Goal: Task Accomplishment & Management: Manage account settings

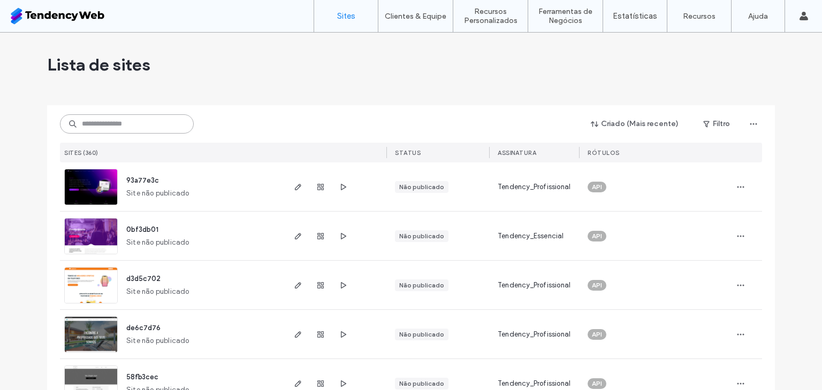
click at [150, 125] on input at bounding box center [127, 123] width 134 height 19
type input "****"
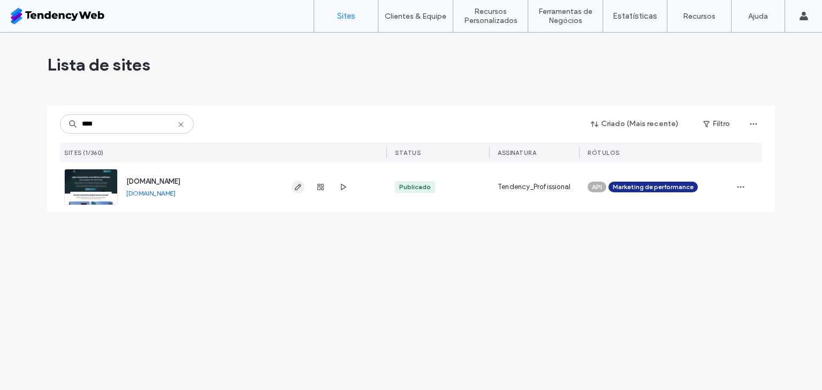
click at [297, 186] on use "button" at bounding box center [298, 187] width 6 height 6
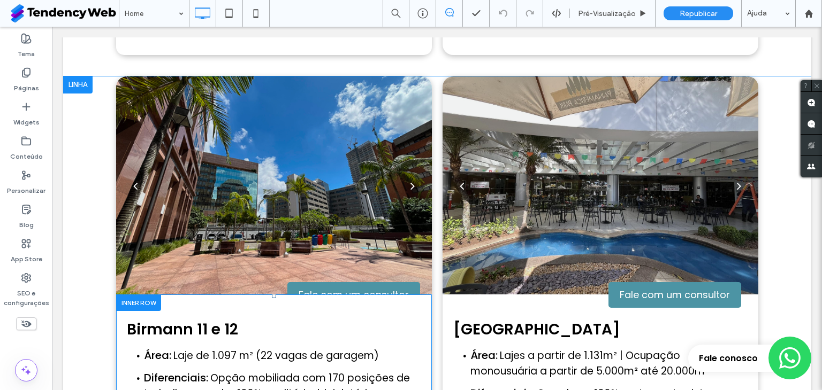
scroll to position [1070, 0]
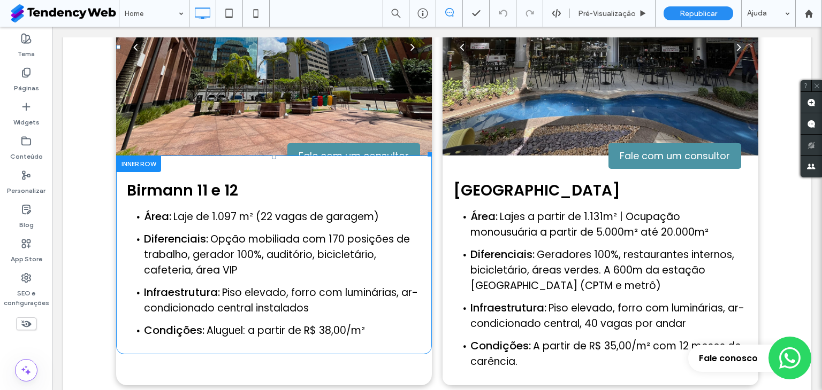
drag, startPoint x: 270, startPoint y: 75, endPoint x: 307, endPoint y: 162, distance: 93.9
click at [270, 75] on div at bounding box center [274, 54] width 316 height 168
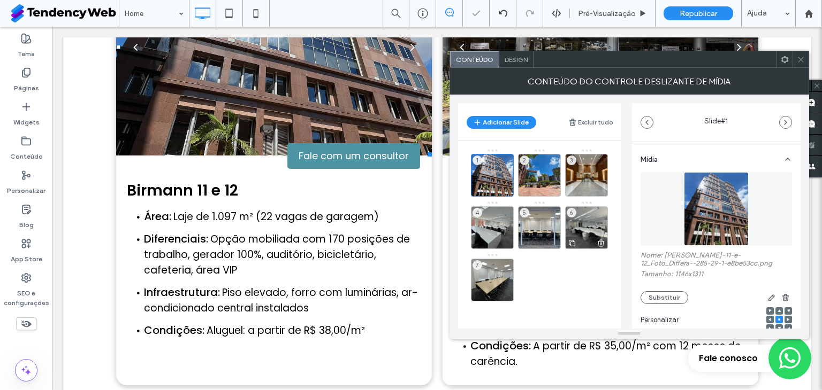
click at [590, 220] on div "6" at bounding box center [586, 227] width 43 height 43
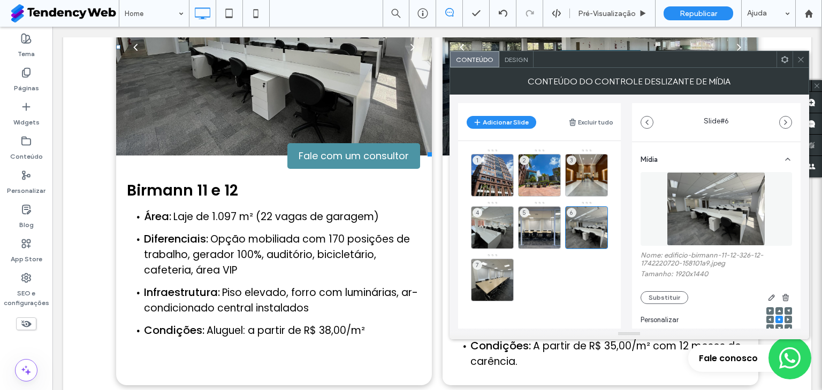
click at [798, 58] on icon at bounding box center [800, 60] width 8 height 8
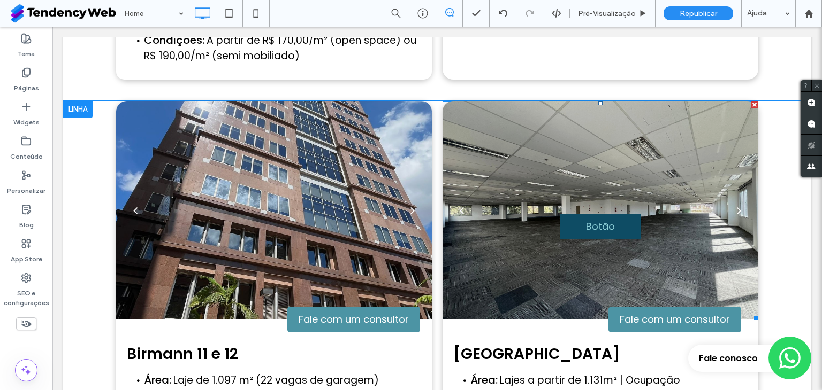
scroll to position [891, 0]
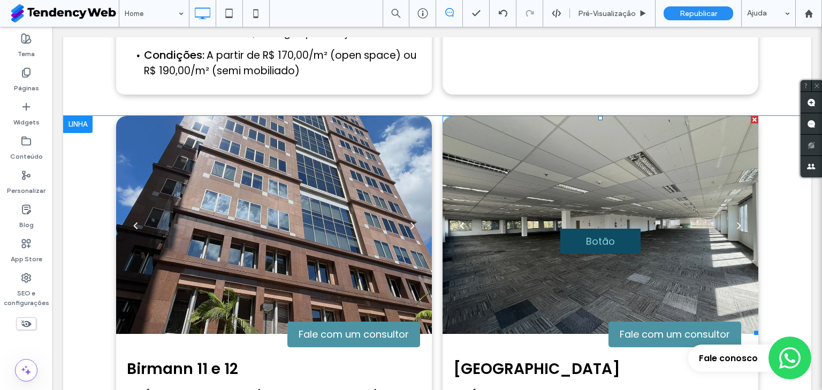
click at [523, 159] on div "Botão Botão" at bounding box center [600, 232] width 316 height 168
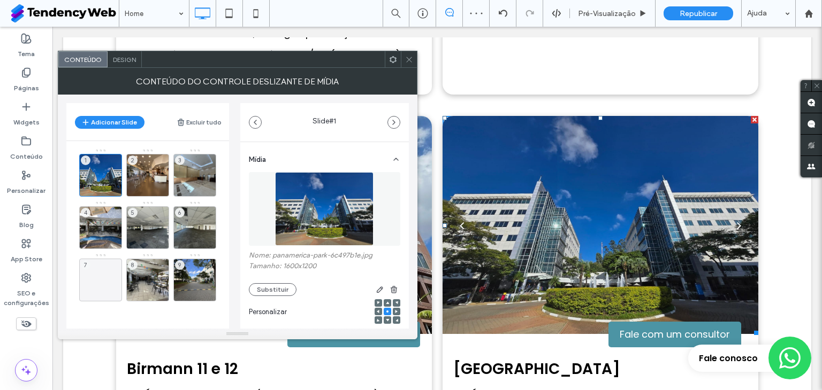
click at [736, 219] on div "next" at bounding box center [738, 225] width 4 height 12
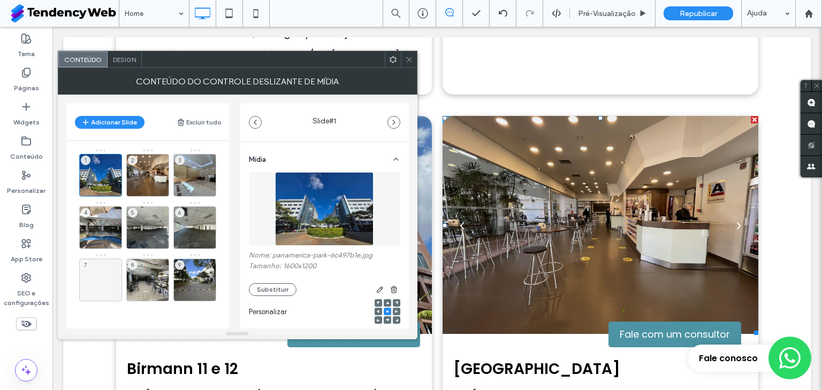
click at [459, 219] on div "back" at bounding box center [461, 225] width 4 height 12
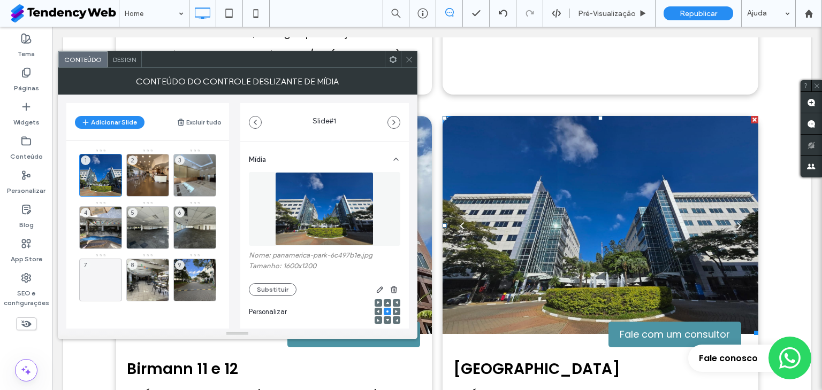
click at [459, 219] on div "back" at bounding box center [461, 225] width 4 height 12
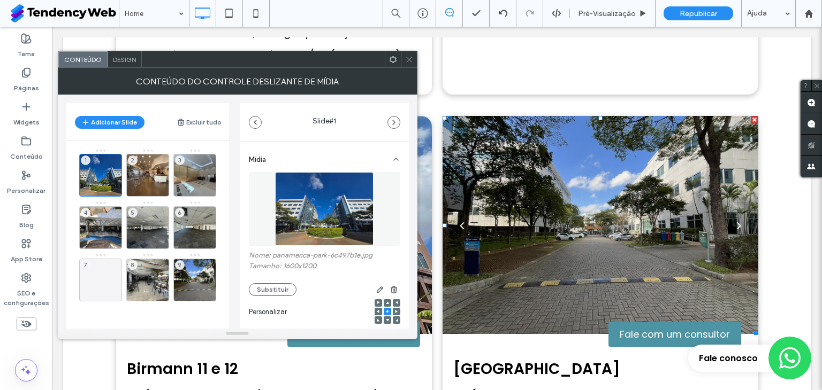
click at [459, 219] on div "back" at bounding box center [461, 225] width 4 height 12
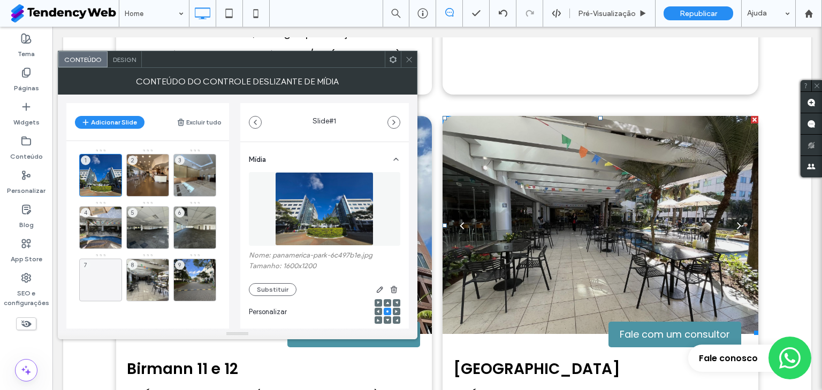
click at [459, 219] on div "back" at bounding box center [461, 225] width 4 height 12
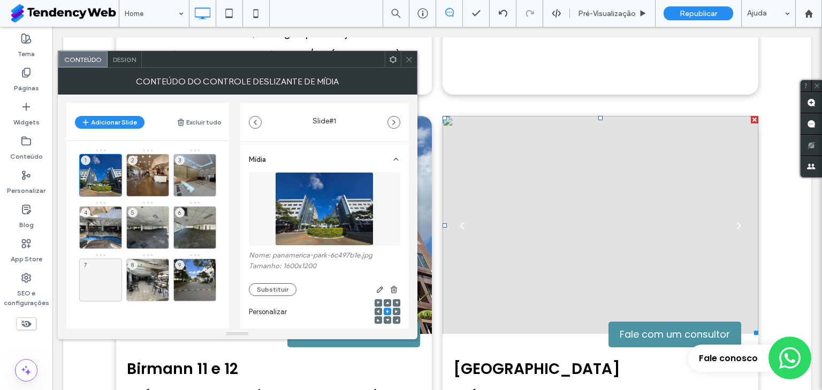
click at [459, 219] on div "back" at bounding box center [461, 225] width 4 height 12
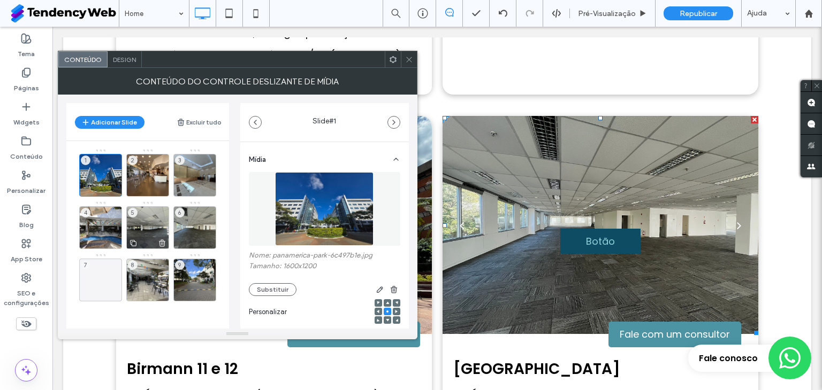
click at [152, 217] on div "5" at bounding box center [147, 227] width 43 height 43
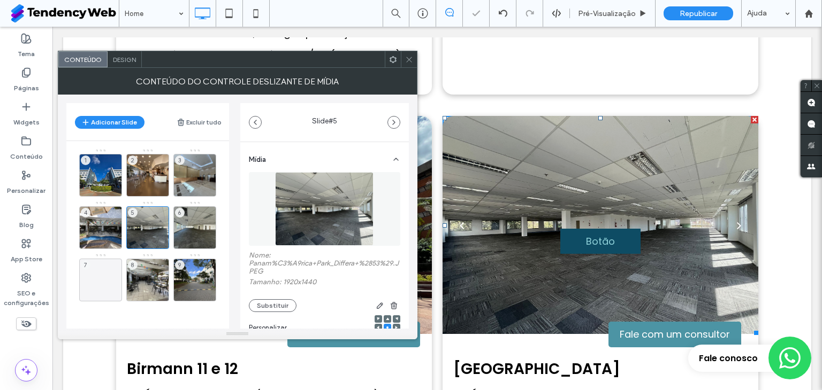
scroll to position [185, 0]
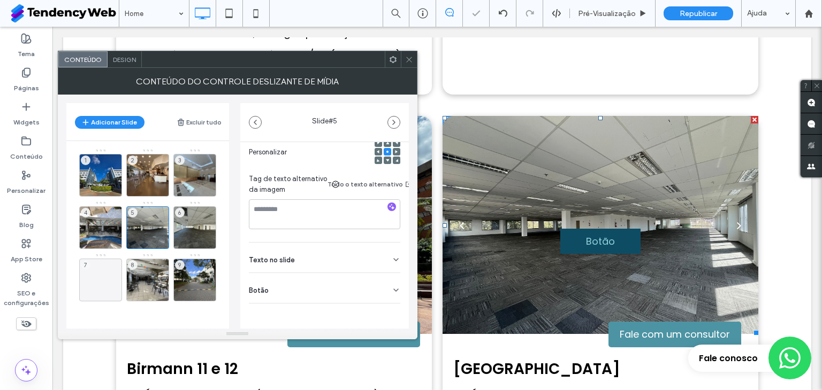
click at [392, 286] on icon at bounding box center [396, 290] width 9 height 9
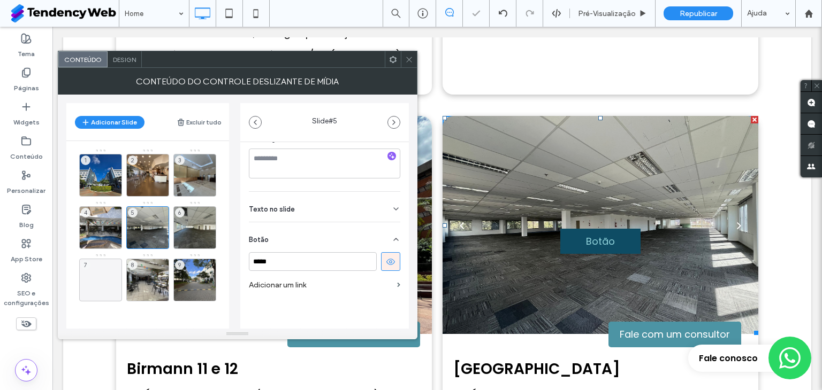
scroll to position [236, 0]
click at [386, 257] on icon at bounding box center [391, 262] width 10 height 10
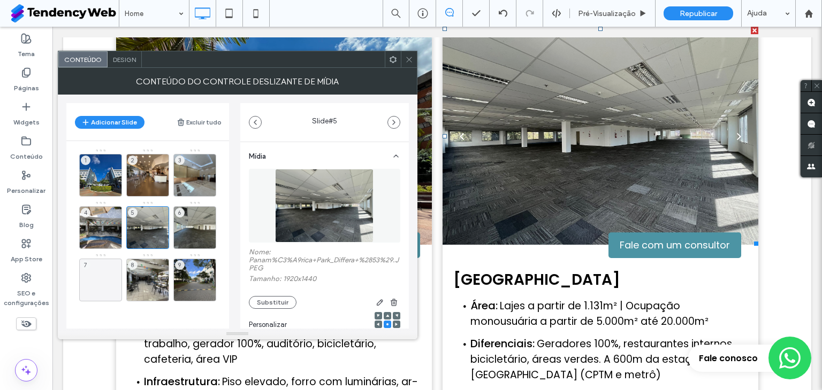
scroll to position [0, 0]
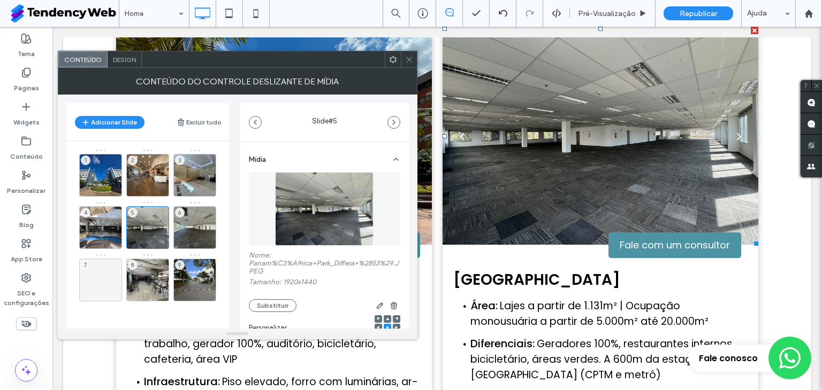
click at [408, 59] on icon at bounding box center [409, 60] width 8 height 8
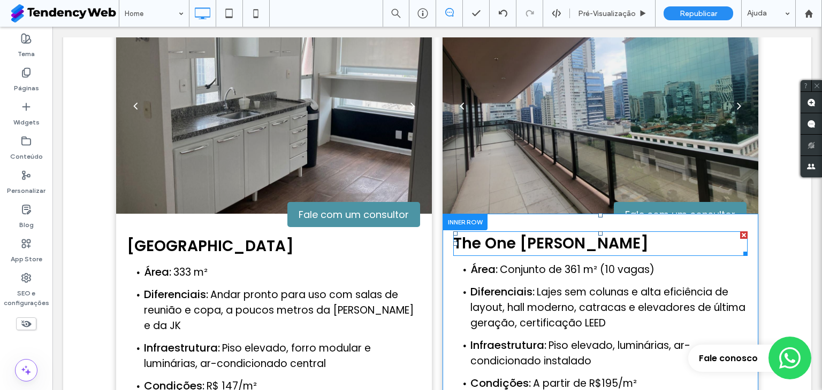
scroll to position [1426, 0]
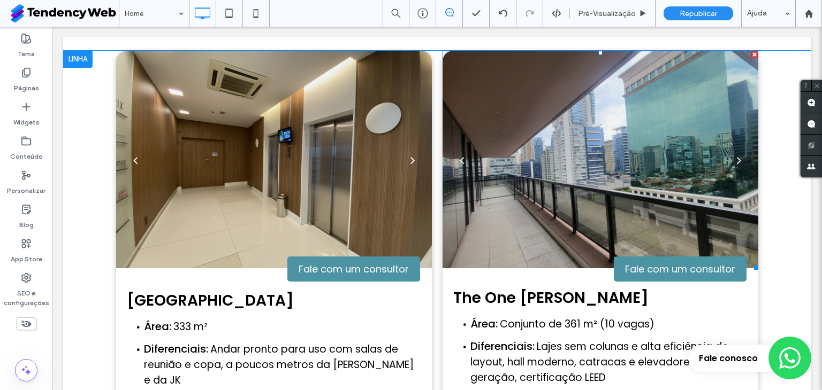
click at [541, 143] on div at bounding box center [600, 167] width 316 height 168
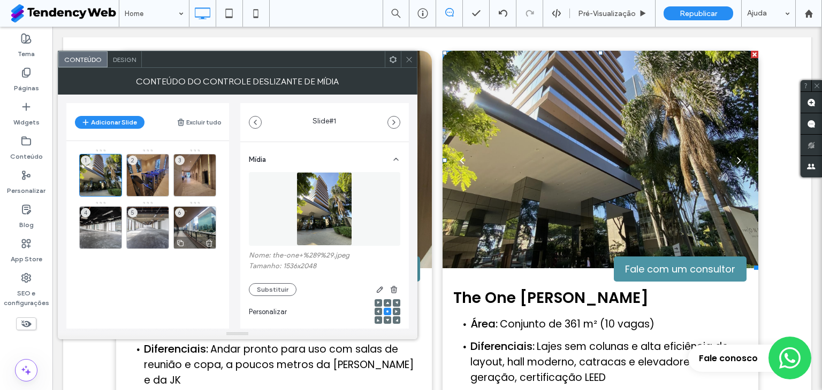
drag, startPoint x: 325, startPoint y: 199, endPoint x: 195, endPoint y: 234, distance: 134.0
click at [195, 234] on div "6" at bounding box center [194, 227] width 43 height 43
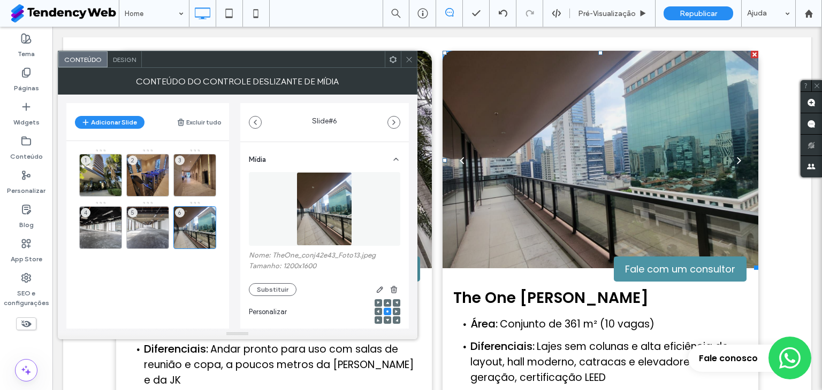
click at [409, 57] on icon at bounding box center [409, 60] width 8 height 8
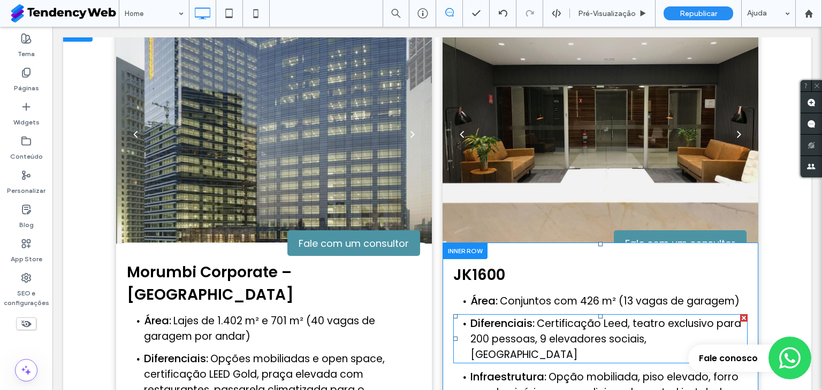
scroll to position [2674, 0]
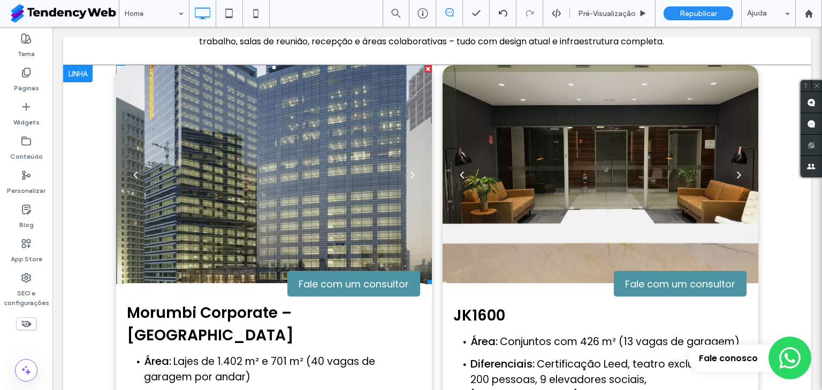
click at [373, 131] on div at bounding box center [274, 181] width 316 height 168
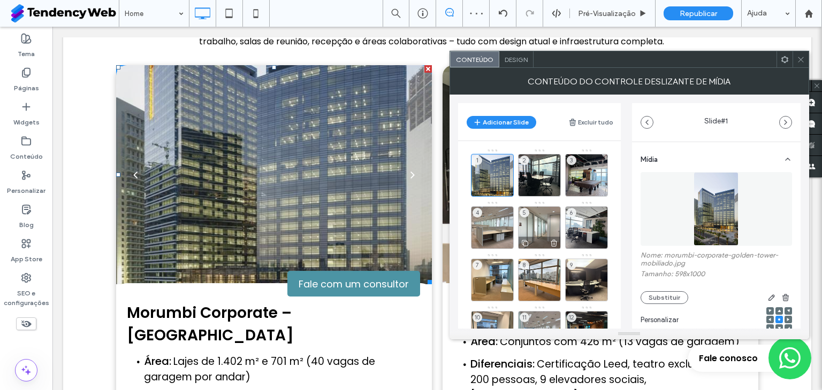
click at [541, 218] on div "5" at bounding box center [539, 227] width 43 height 43
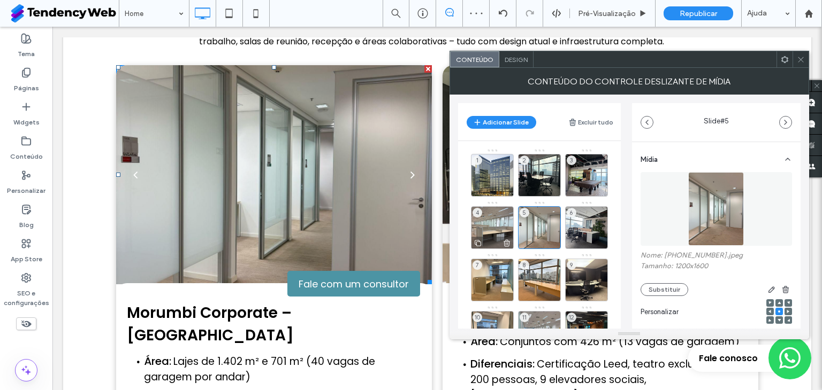
click at [497, 218] on div "4" at bounding box center [492, 227] width 43 height 43
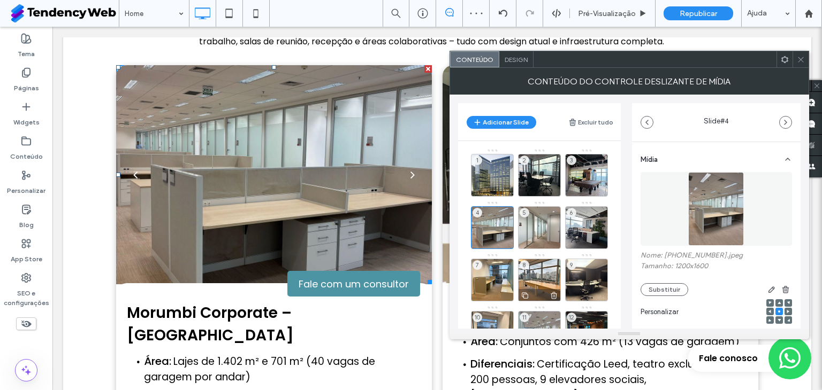
scroll to position [89, 0]
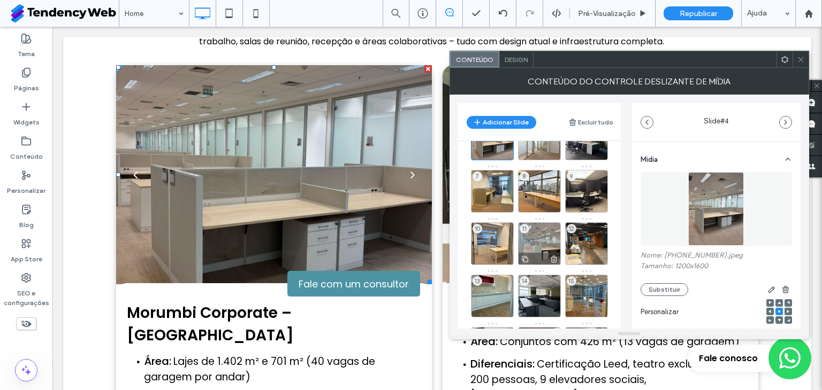
click at [531, 236] on div "11" at bounding box center [539, 243] width 43 height 43
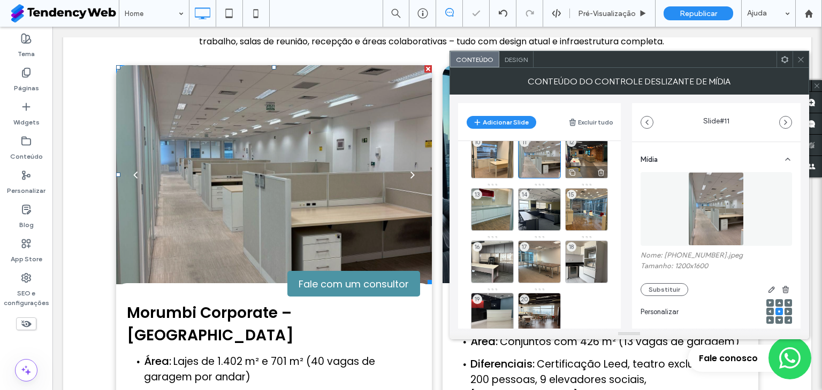
scroll to position [178, 0]
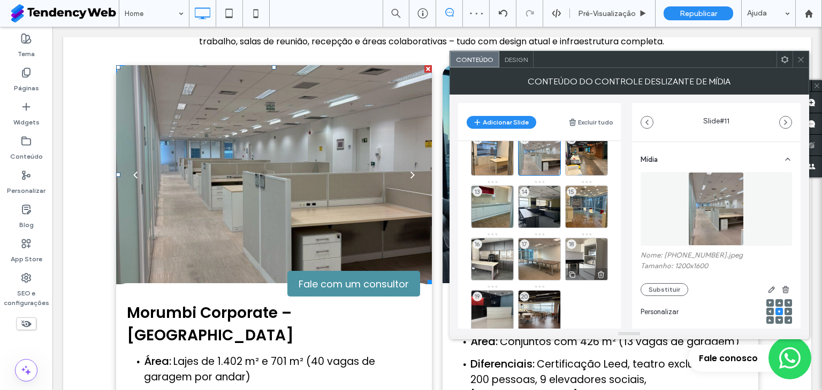
click at [587, 251] on div "18" at bounding box center [586, 259] width 43 height 43
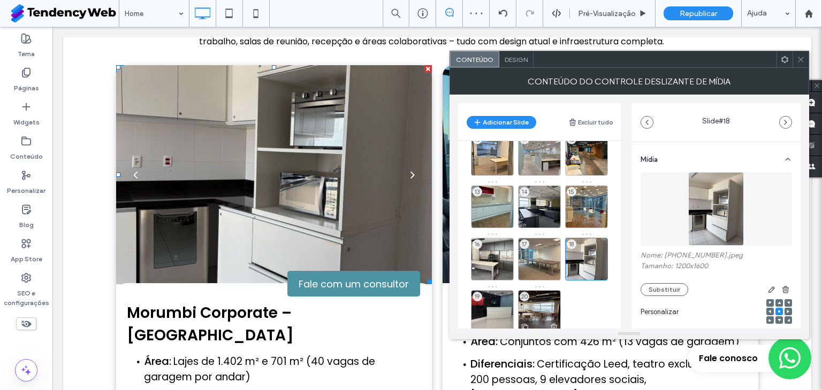
click at [545, 304] on div "20" at bounding box center [539, 311] width 43 height 43
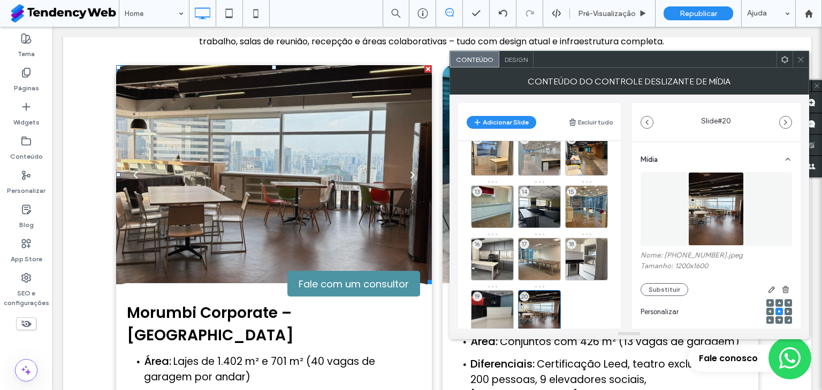
click at [800, 66] on span at bounding box center [800, 59] width 8 height 16
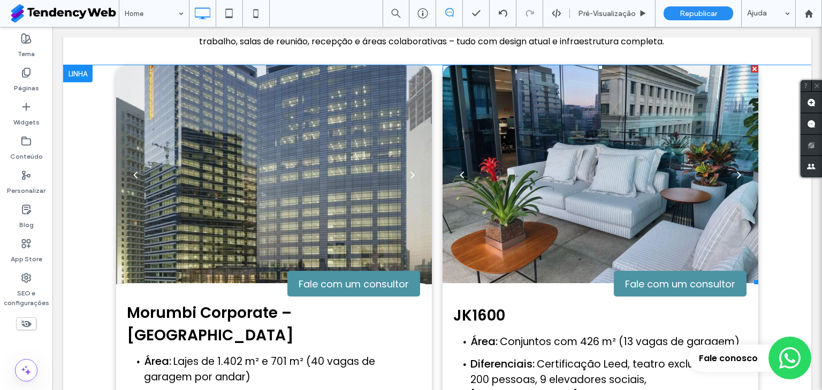
click at [669, 193] on div at bounding box center [600, 181] width 316 height 168
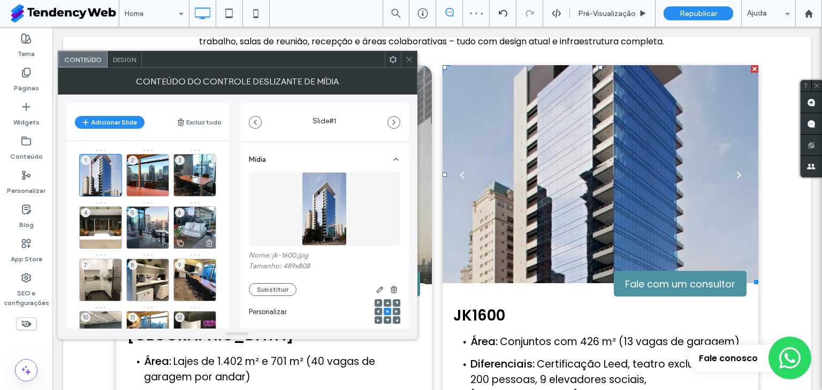
click at [194, 220] on div "6" at bounding box center [194, 227] width 43 height 43
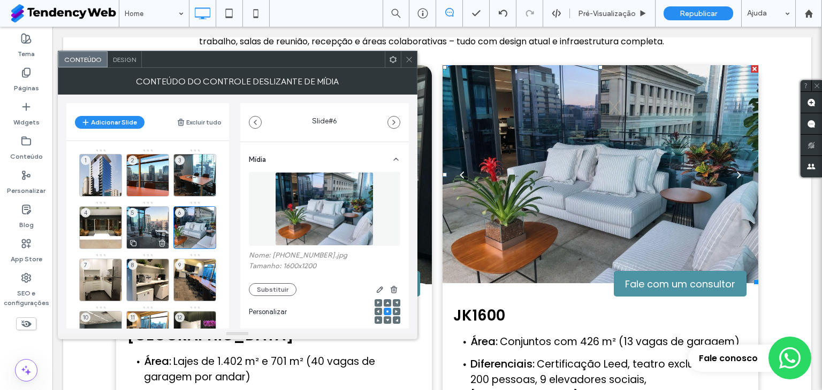
click at [159, 212] on div "5" at bounding box center [147, 227] width 43 height 43
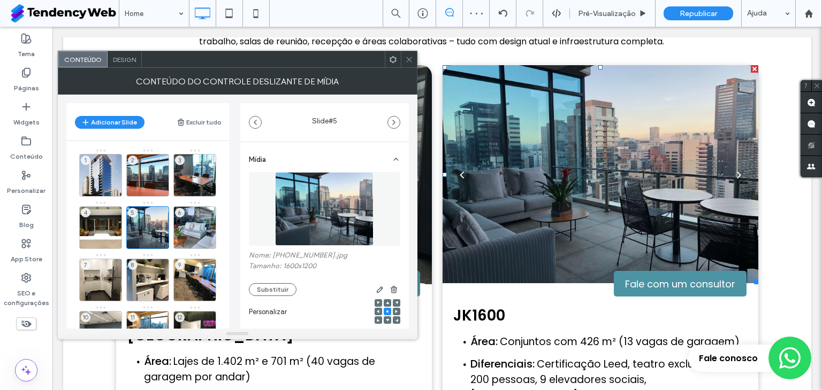
scroll to position [2585, 0]
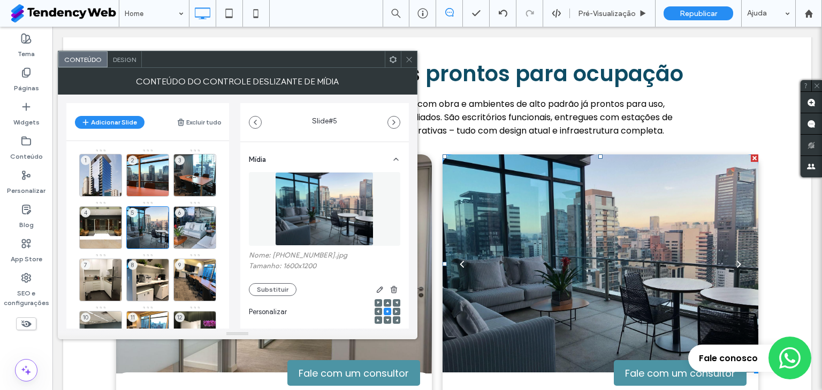
click at [405, 58] on icon at bounding box center [409, 60] width 8 height 8
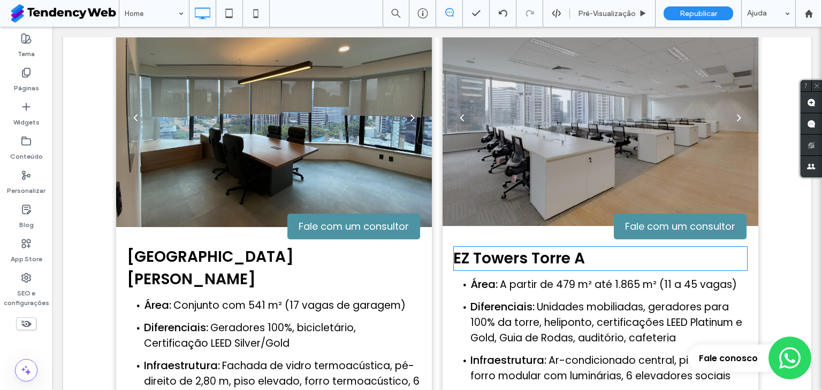
scroll to position [3209, 0]
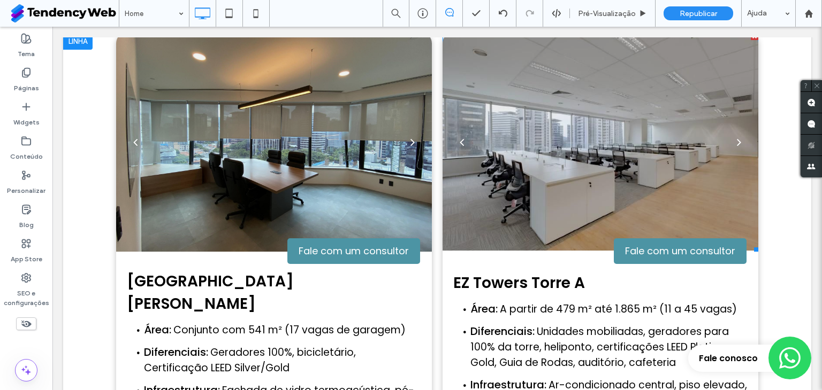
click at [607, 123] on div at bounding box center [600, 142] width 316 height 219
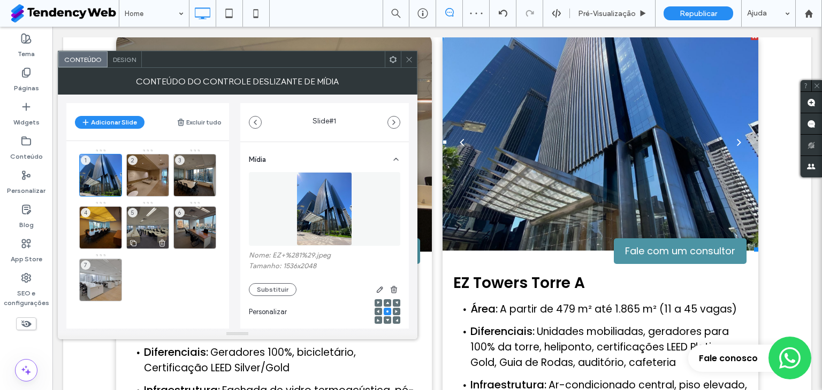
click at [149, 220] on div "5" at bounding box center [147, 227] width 43 height 43
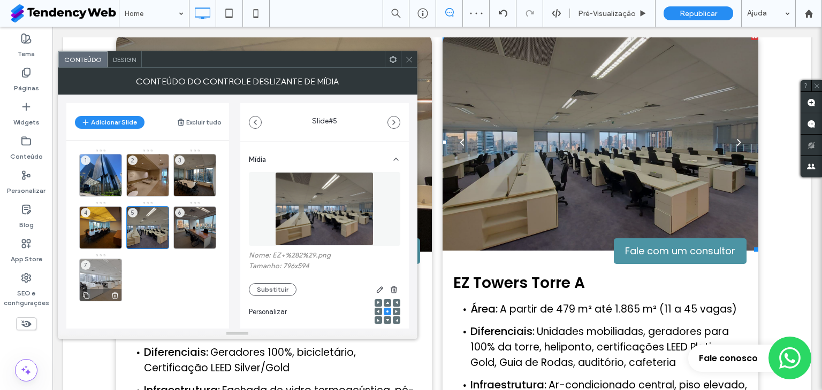
click at [101, 270] on div "7" at bounding box center [100, 280] width 43 height 43
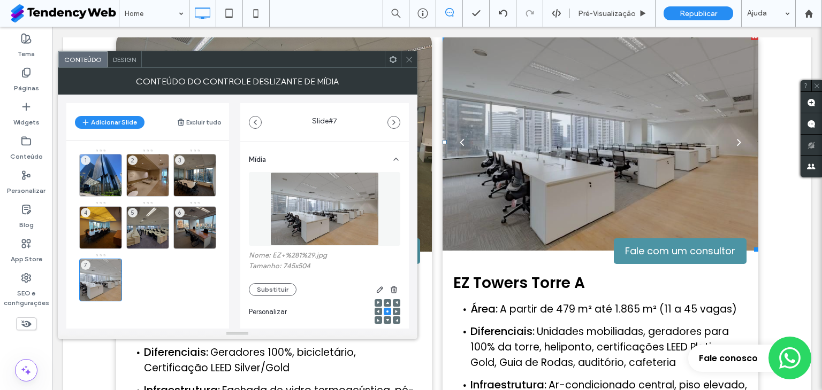
click at [405, 56] on icon at bounding box center [409, 60] width 8 height 8
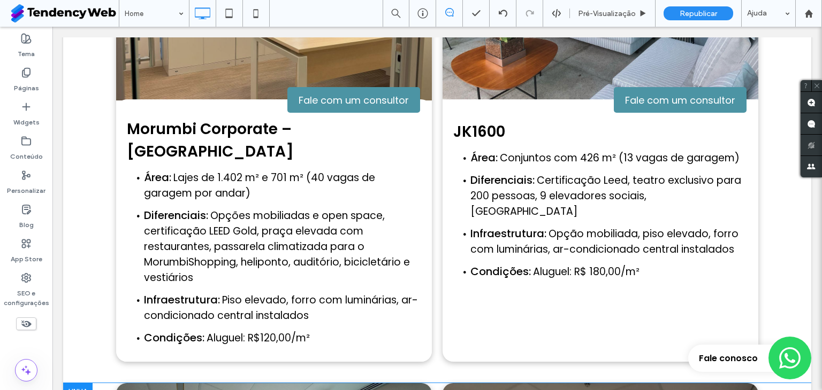
scroll to position [2852, 0]
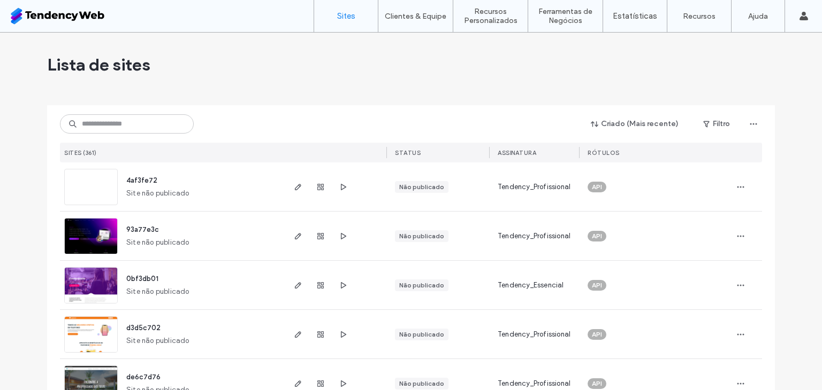
click at [118, 134] on div "Criado (Mais recente) Filtro" at bounding box center [411, 124] width 702 height 20
click at [109, 129] on input at bounding box center [127, 123] width 134 height 19
type input "****"
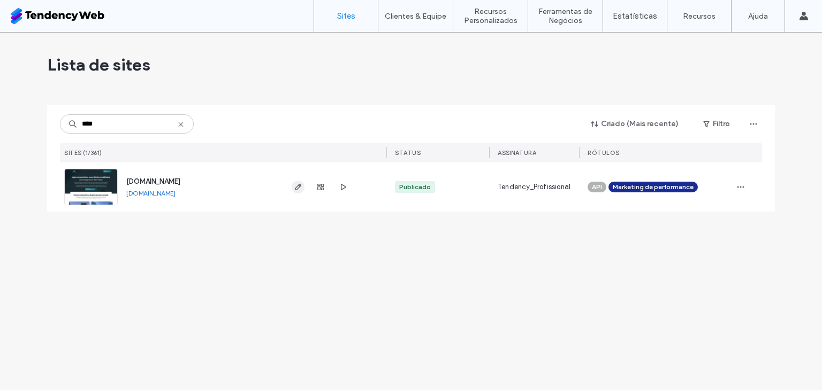
click at [292, 185] on span "button" at bounding box center [297, 187] width 13 height 13
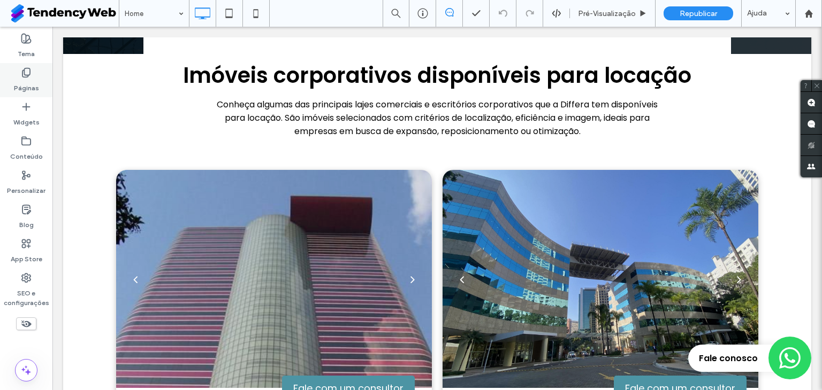
click at [45, 85] on div "Páginas" at bounding box center [26, 80] width 52 height 34
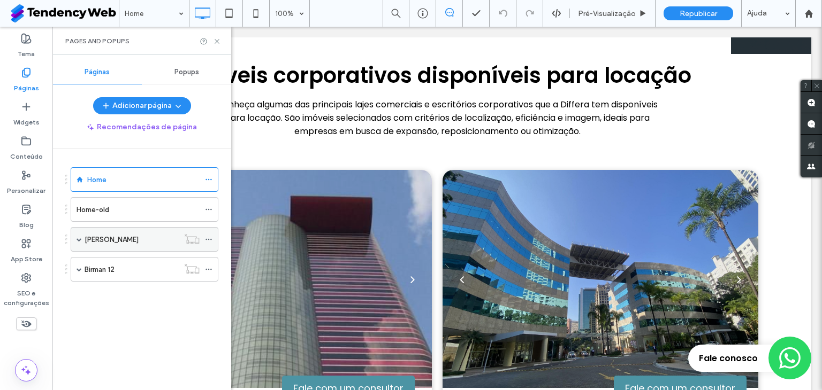
click at [79, 237] on span at bounding box center [78, 239] width 5 height 5
click at [79, 271] on span at bounding box center [78, 270] width 5 height 24
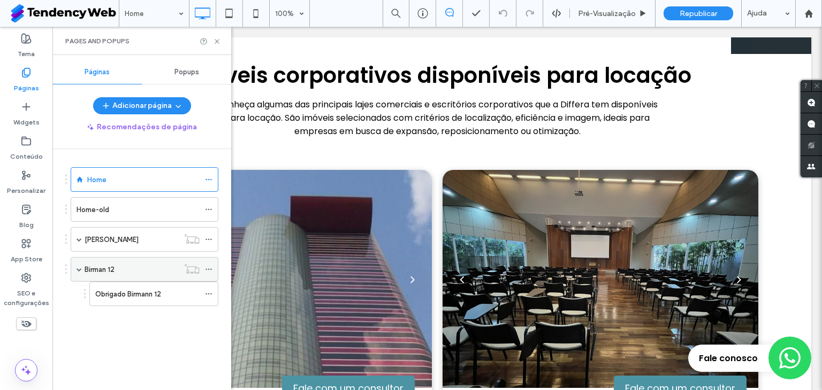
click at [79, 271] on span at bounding box center [78, 270] width 5 height 24
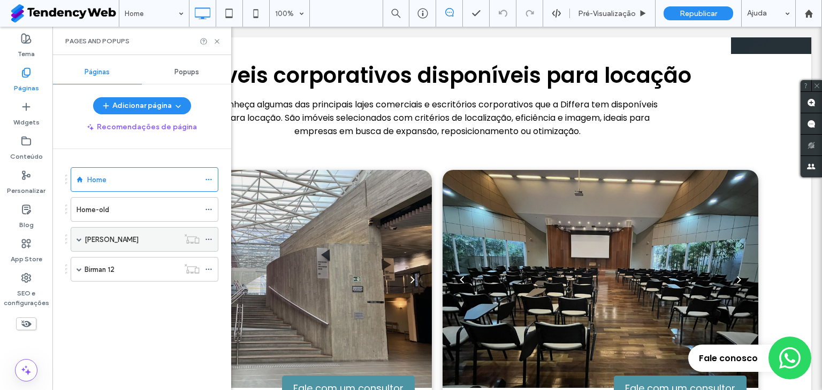
click at [80, 237] on span at bounding box center [78, 239] width 5 height 5
click at [139, 270] on div "Obrigado Faria Lima" at bounding box center [136, 264] width 83 height 24
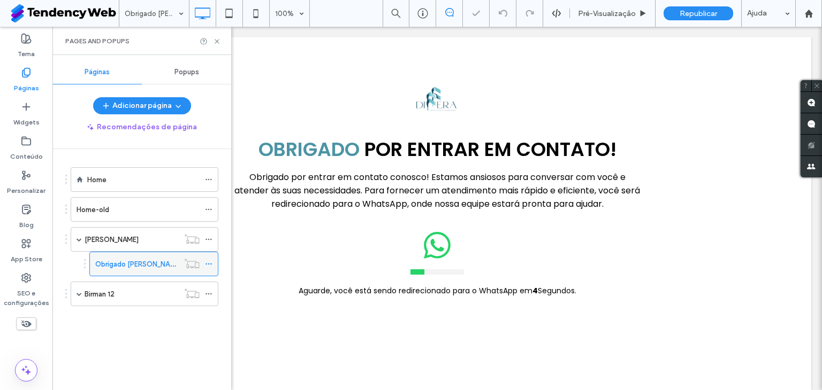
click at [206, 260] on icon at bounding box center [208, 263] width 7 height 7
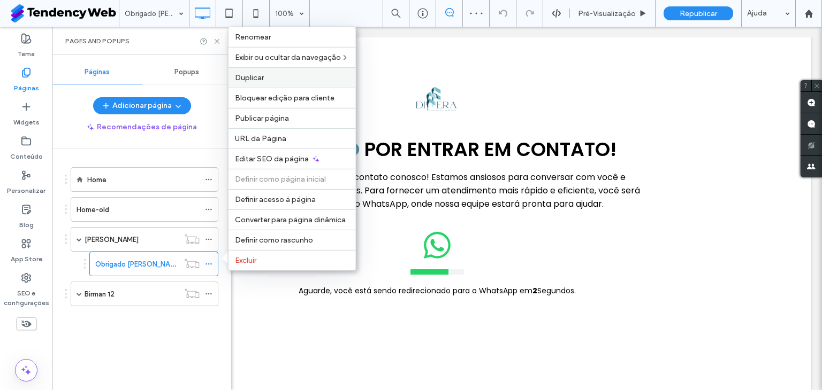
click at [265, 80] on label "Duplicar" at bounding box center [292, 77] width 114 height 9
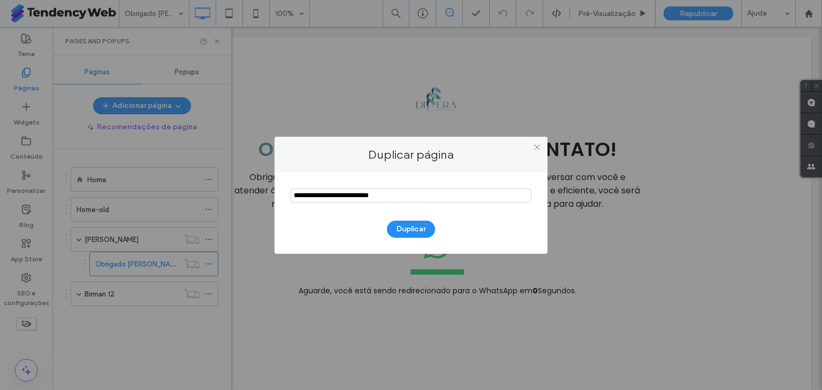
click at [362, 195] on input "notEmpty" at bounding box center [410, 196] width 241 height 14
drag, startPoint x: 356, startPoint y: 195, endPoint x: 453, endPoint y: 194, distance: 97.3
click at [453, 194] on input "notEmpty" at bounding box center [410, 196] width 241 height 14
type input "********"
click at [417, 224] on button "Duplicar" at bounding box center [411, 229] width 48 height 17
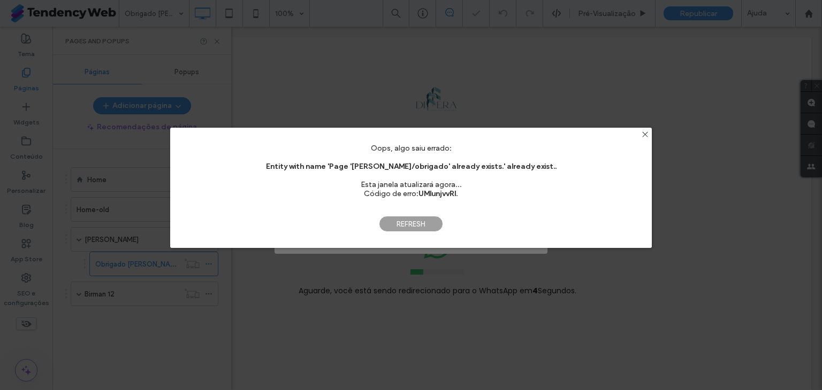
click at [411, 223] on span "Refresh" at bounding box center [411, 224] width 64 height 16
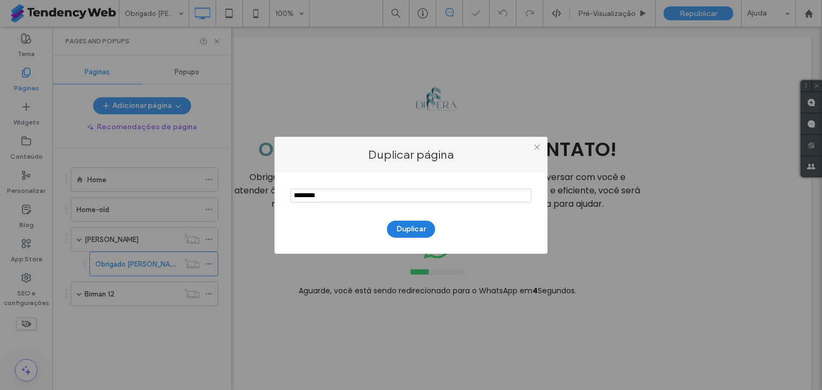
click at [411, 223] on button "Duplicar" at bounding box center [411, 229] width 48 height 17
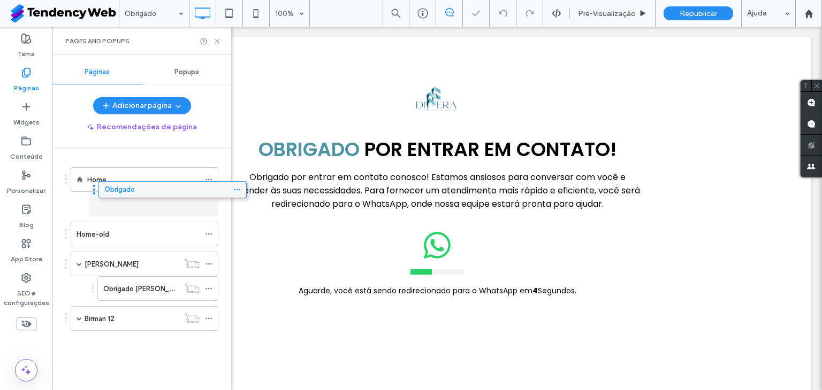
drag, startPoint x: 98, startPoint y: 323, endPoint x: 126, endPoint y: 193, distance: 132.4
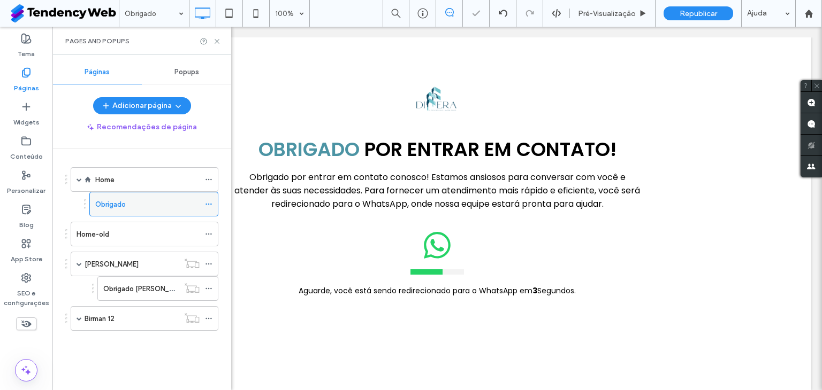
click at [210, 202] on icon at bounding box center [208, 204] width 7 height 7
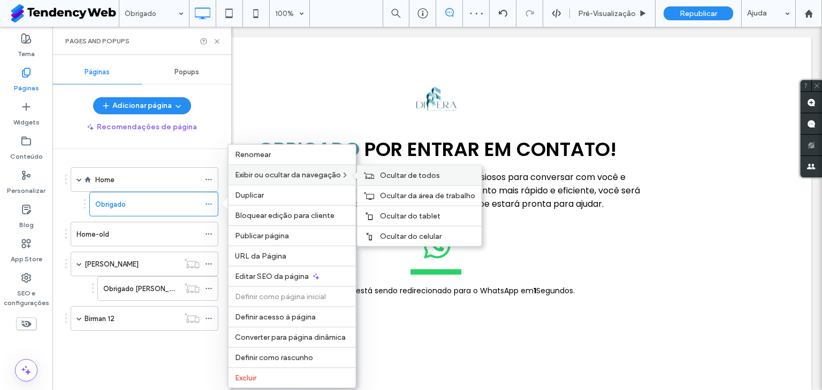
click at [396, 178] on span "Ocultar de todos" at bounding box center [410, 175] width 60 height 9
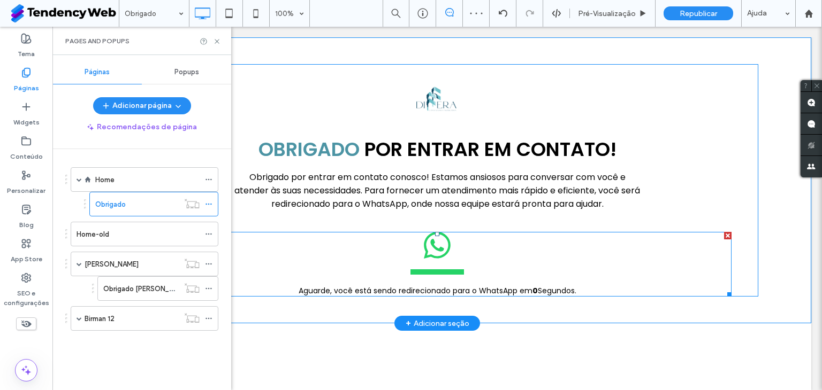
click at [488, 251] on span at bounding box center [437, 264] width 588 height 65
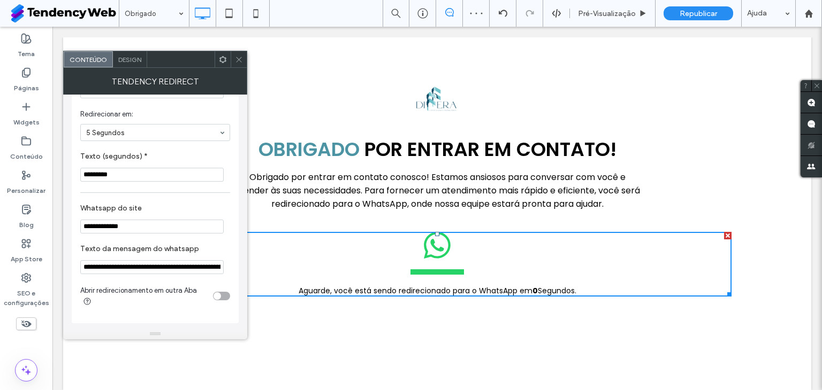
scroll to position [164, 0]
click at [109, 267] on input "**********" at bounding box center [151, 267] width 143 height 14
click at [155, 270] on input "**********" at bounding box center [151, 267] width 143 height 14
click at [190, 269] on input "**********" at bounding box center [151, 267] width 143 height 14
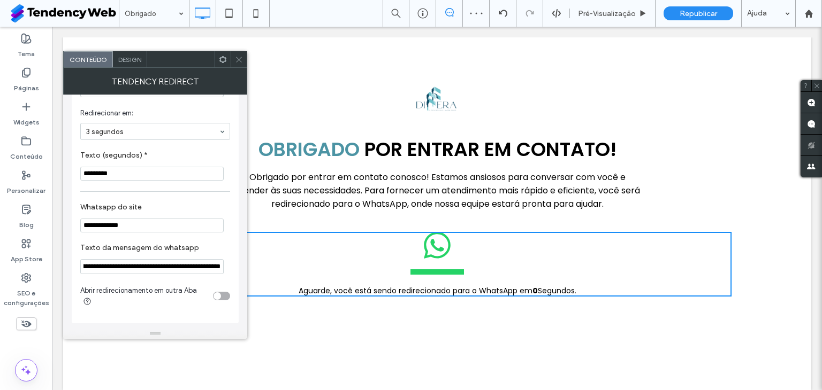
drag, startPoint x: 244, startPoint y: 296, endPoint x: 363, endPoint y: 270, distance: 121.6
type input "**********"
click at [238, 58] on icon at bounding box center [239, 60] width 8 height 8
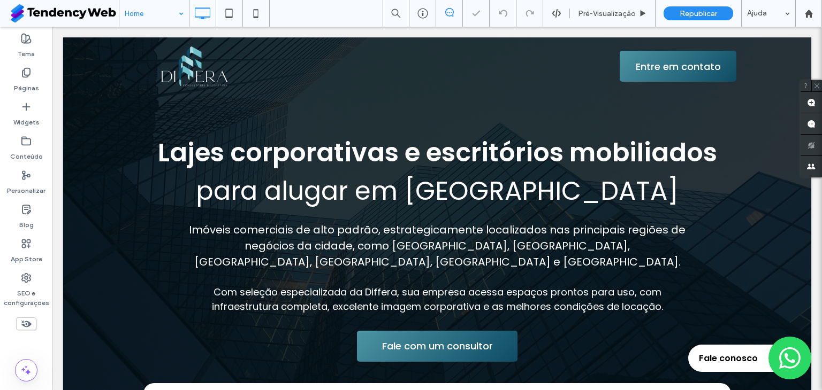
click at [167, 7] on input at bounding box center [151, 13] width 53 height 27
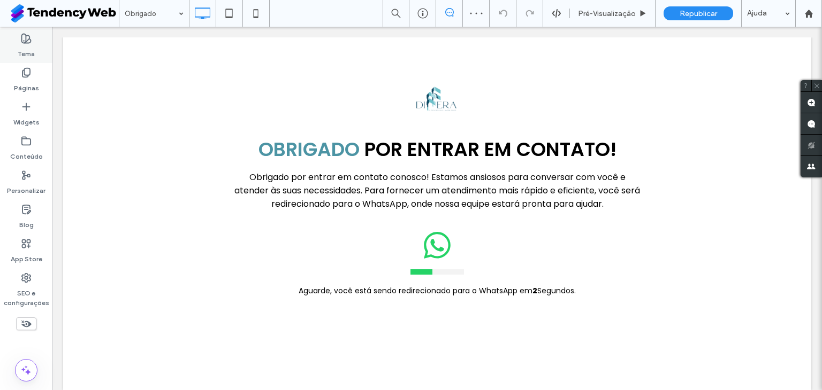
click at [24, 50] on label "Tema" at bounding box center [26, 51] width 17 height 15
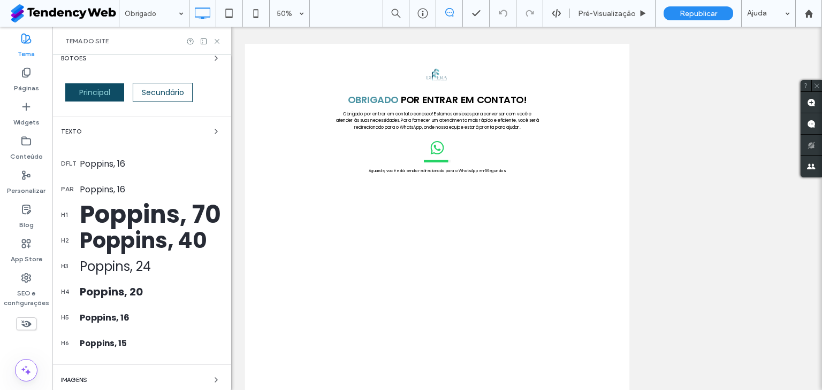
scroll to position [189, 0]
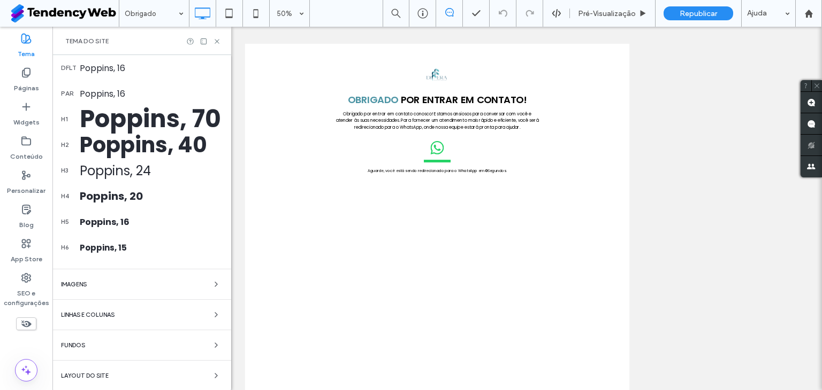
click at [98, 378] on div "Layout do Site" at bounding box center [142, 376] width 162 height 13
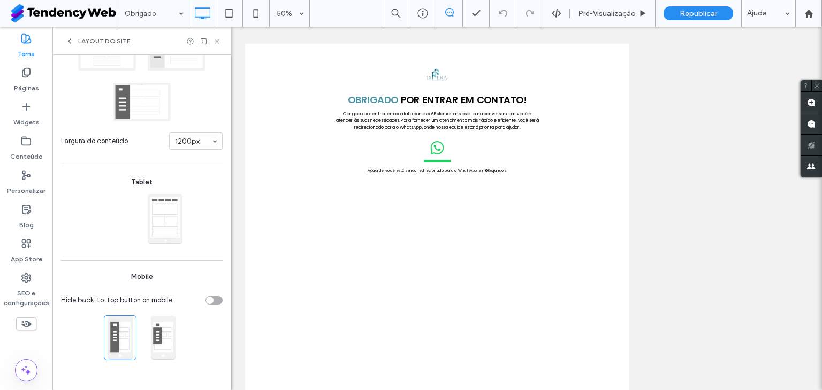
scroll to position [147, 0]
click at [68, 36] on div "Layout do Site" at bounding box center [141, 41] width 179 height 28
click at [73, 41] on icon at bounding box center [69, 41] width 9 height 9
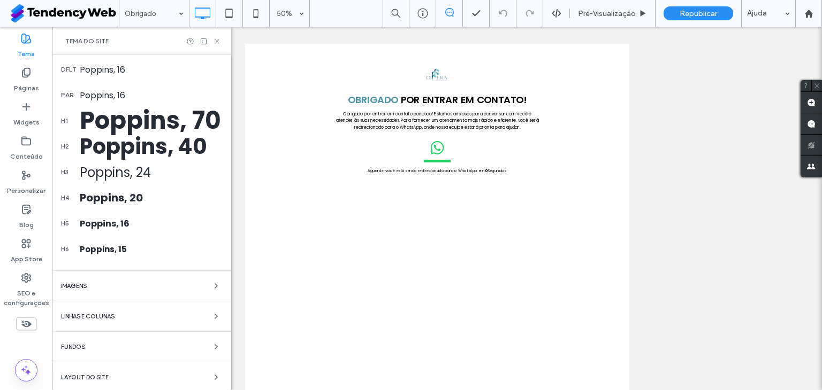
scroll to position [189, 0]
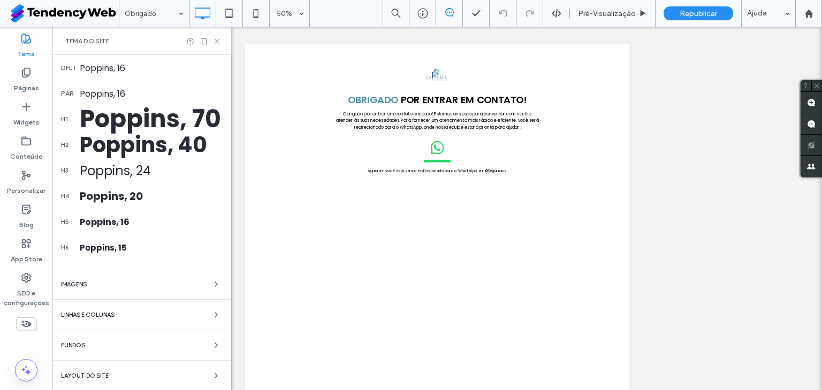
click at [81, 351] on div "Cores Botões Principal Secundário Texto dflt Poppins, 16 par Poppins, 16 h1 Pop…" at bounding box center [141, 129] width 179 height 526
click at [79, 343] on span "Fundos" at bounding box center [73, 346] width 24 height 6
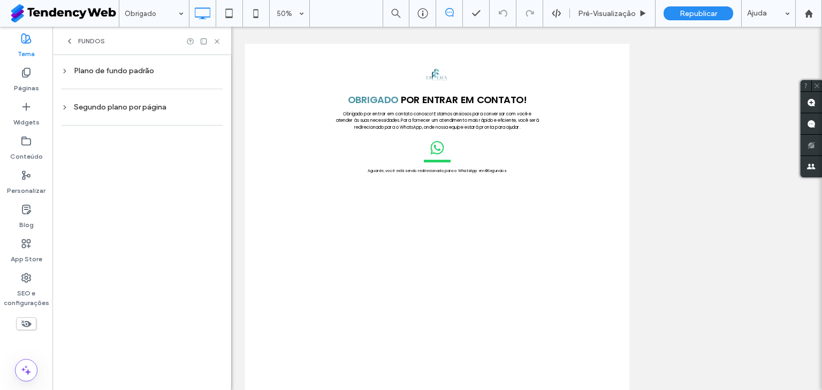
scroll to position [0, 0]
click at [114, 105] on div "Segundo plano por página" at bounding box center [142, 107] width 162 height 9
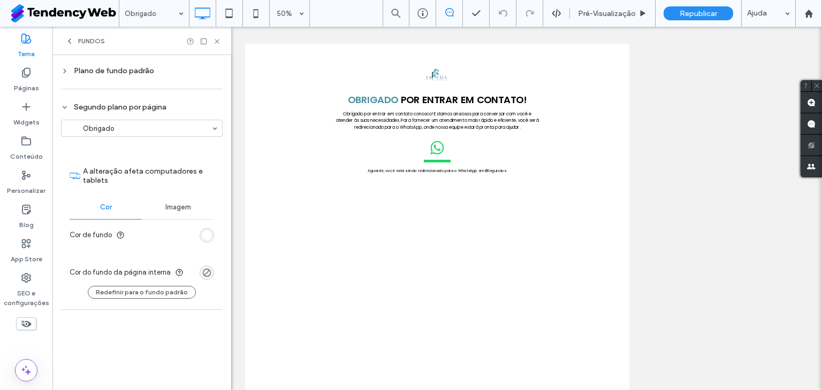
click at [205, 241] on div "rgb(255, 255, 255)" at bounding box center [206, 235] width 14 height 14
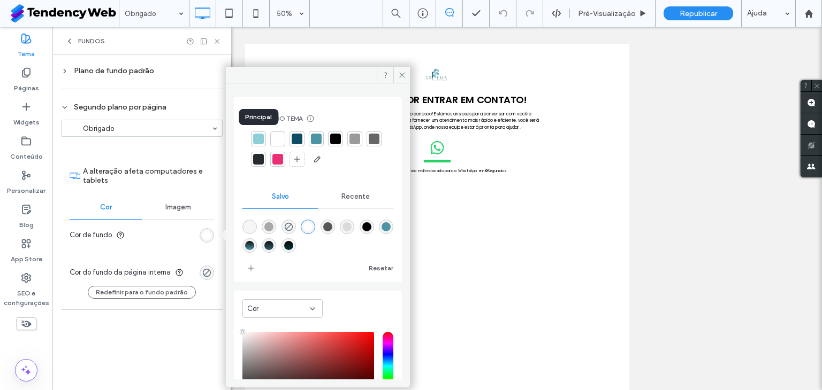
click at [264, 137] on div at bounding box center [258, 139] width 15 height 15
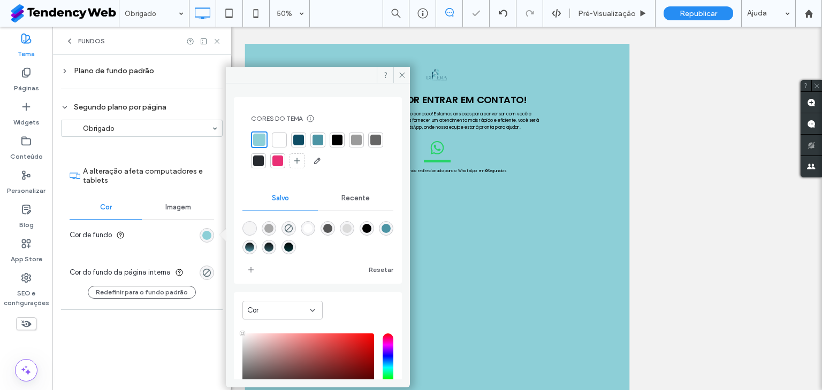
click at [303, 138] on div at bounding box center [298, 140] width 11 height 11
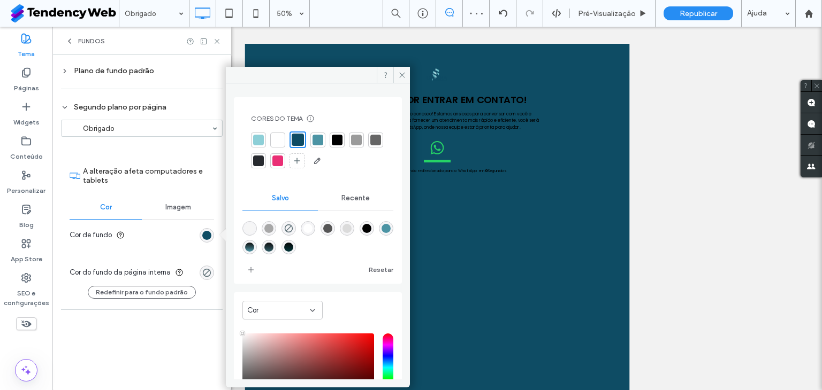
click at [254, 251] on div "linear-gradient(180deg,rgba(17,17,17,1) 0%,rgba(76,148,164,1) 100%)" at bounding box center [249, 247] width 9 height 9
type input "*******"
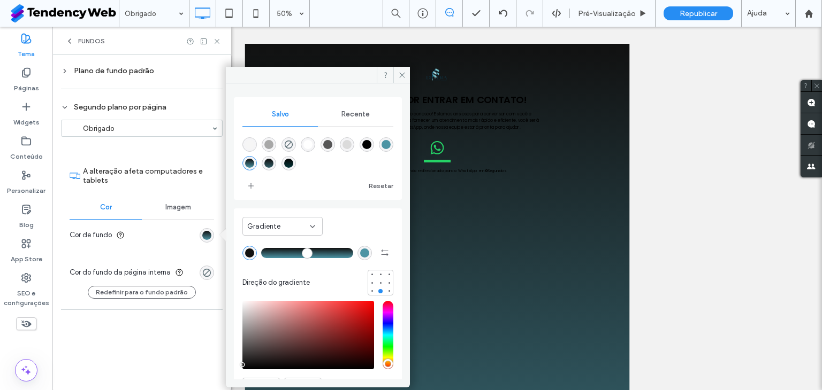
click at [273, 166] on div "linear-gradient(180deg,rgba(17,17,17,1) 0%,rgba(48,92,102,1) 100%)" at bounding box center [268, 163] width 9 height 9
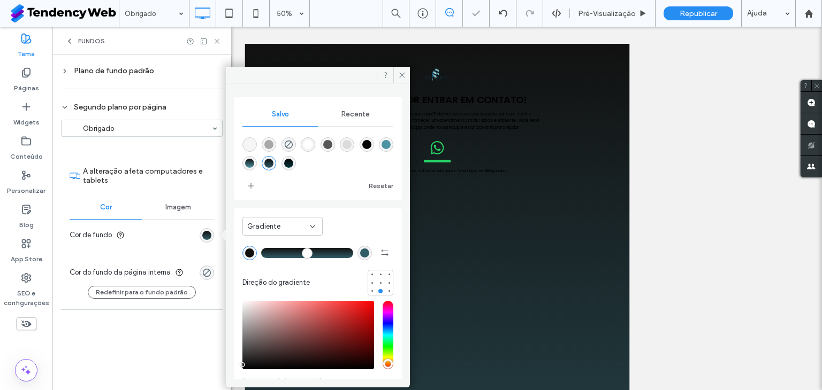
click at [254, 165] on div "linear-gradient(180deg,rgba(17,17,17,1) 0%,rgba(76,148,164,1) 100%)" at bounding box center [249, 163] width 9 height 9
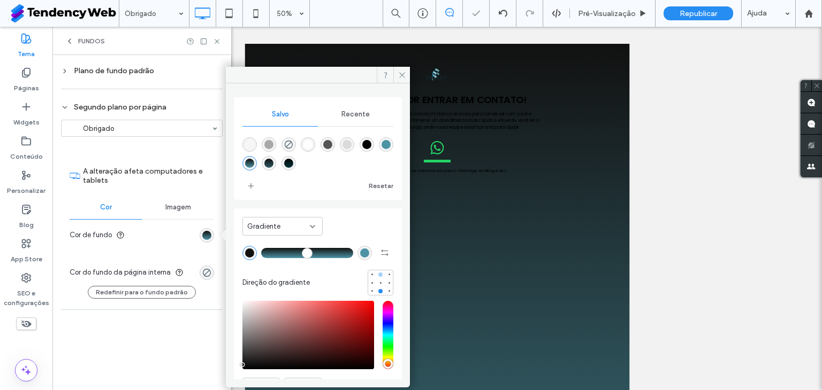
click at [378, 273] on div at bounding box center [380, 275] width 4 height 4
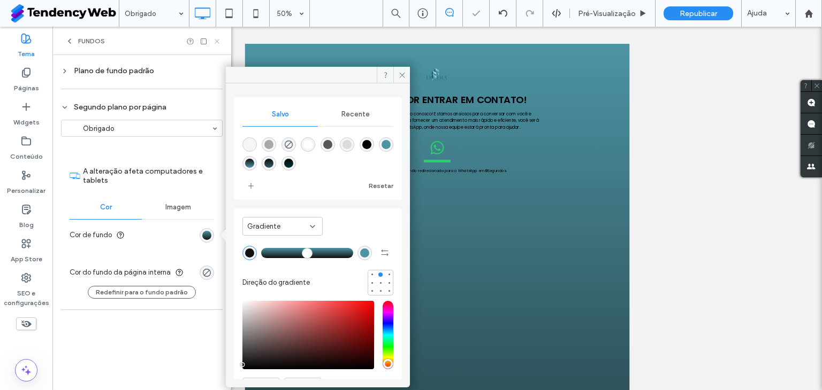
click at [221, 40] on div "Fundos" at bounding box center [141, 41] width 179 height 28
drag, startPoint x: 215, startPoint y: 41, endPoint x: 163, endPoint y: 16, distance: 58.1
click at [215, 41] on icon at bounding box center [217, 41] width 8 height 8
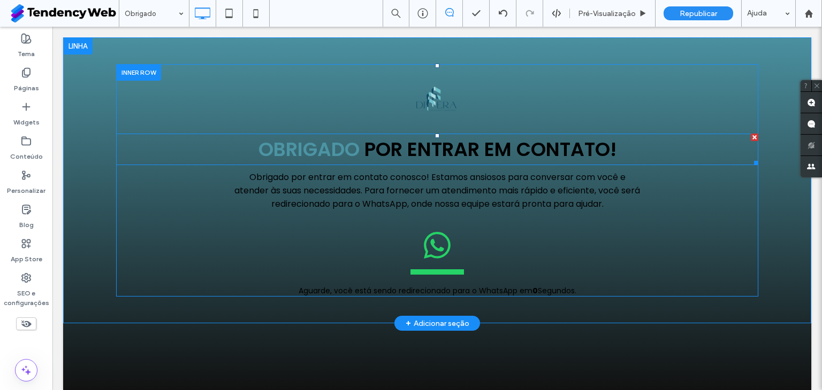
click at [484, 148] on span "por entrar em contato!" at bounding box center [490, 149] width 252 height 27
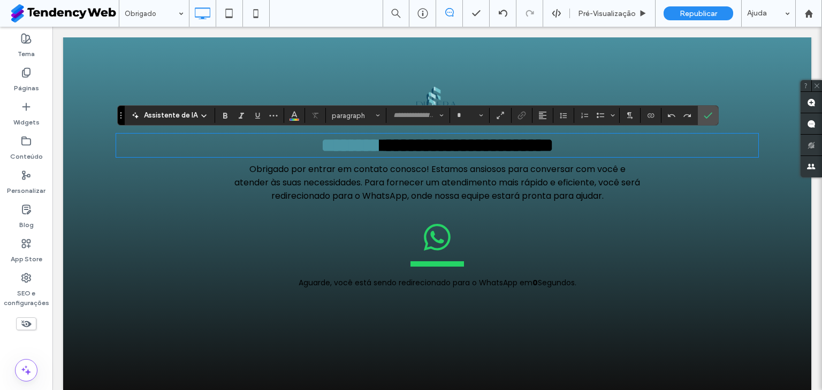
type input "*******"
type input "**"
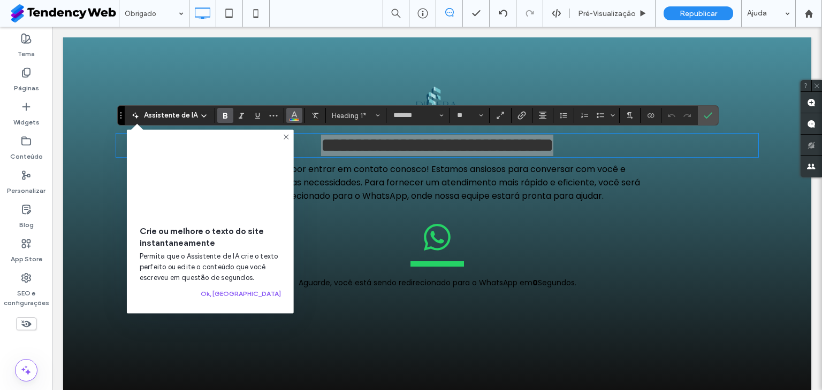
click at [297, 116] on button "Cor" at bounding box center [294, 115] width 16 height 15
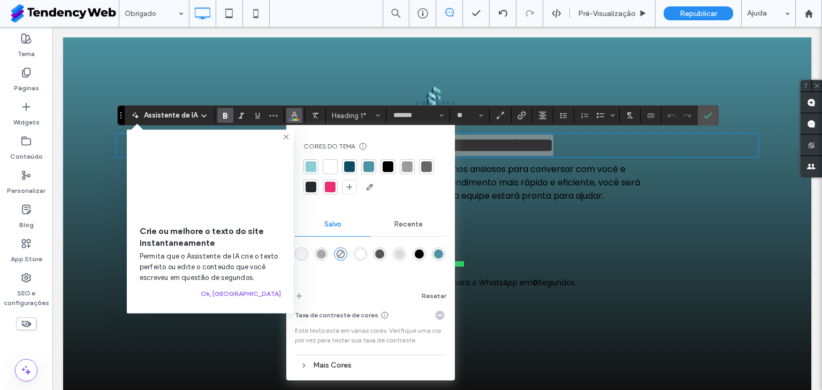
click at [332, 170] on div at bounding box center [330, 167] width 11 height 11
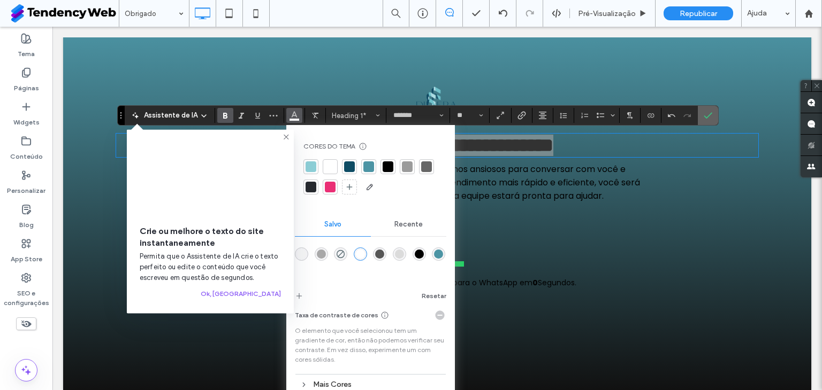
click at [703, 110] on span "Confirmar" at bounding box center [705, 115] width 5 height 19
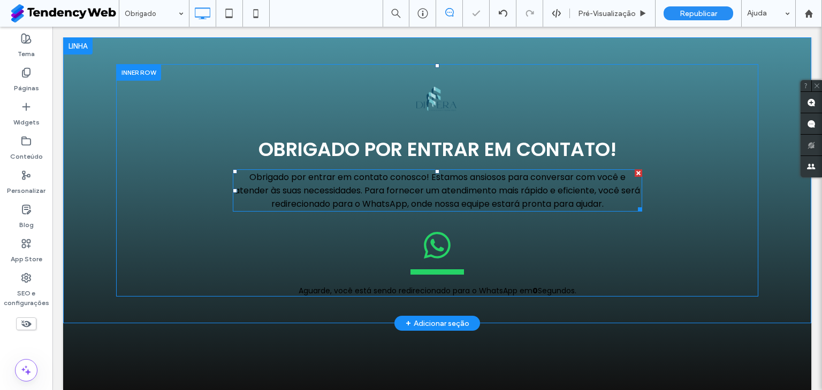
click at [498, 196] on p "Obrigado por entrar em contato conosco! Estamos ansiosos para conversar com voc…" at bounding box center [437, 191] width 409 height 40
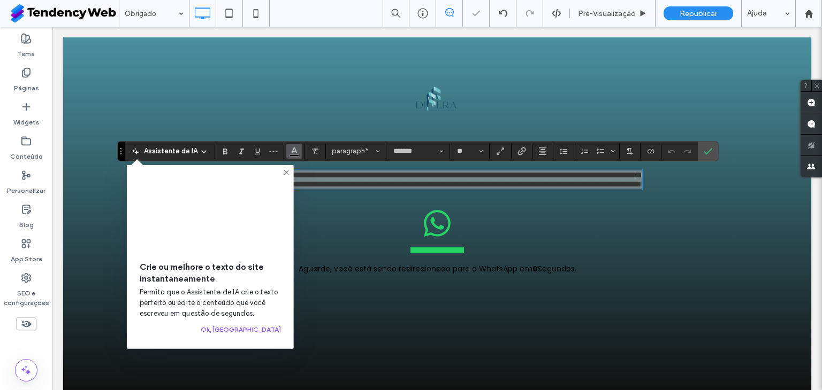
click at [290, 153] on icon "Cor" at bounding box center [294, 150] width 9 height 9
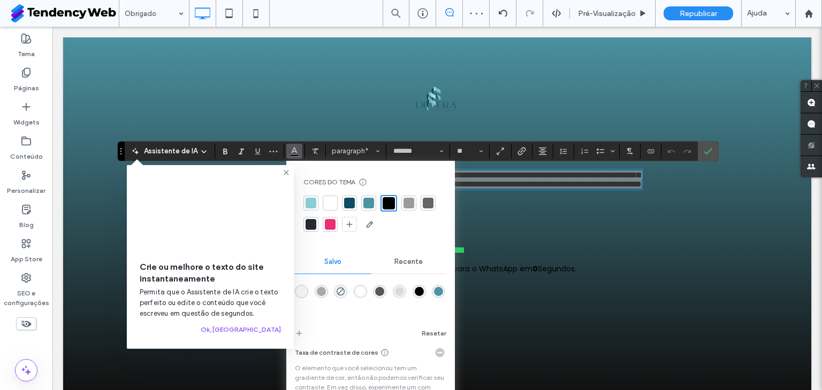
drag, startPoint x: 324, startPoint y: 199, endPoint x: 579, endPoint y: 188, distance: 254.8
click at [325, 199] on div at bounding box center [330, 203] width 11 height 11
click at [700, 152] on label "Confirmar" at bounding box center [708, 151] width 16 height 19
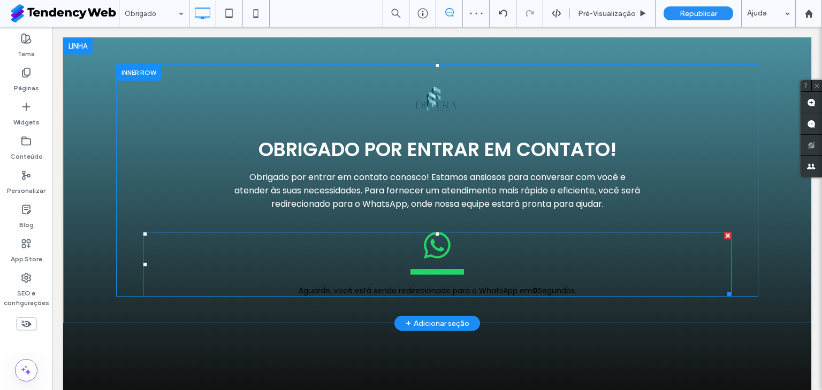
click at [442, 256] on span at bounding box center [437, 264] width 588 height 65
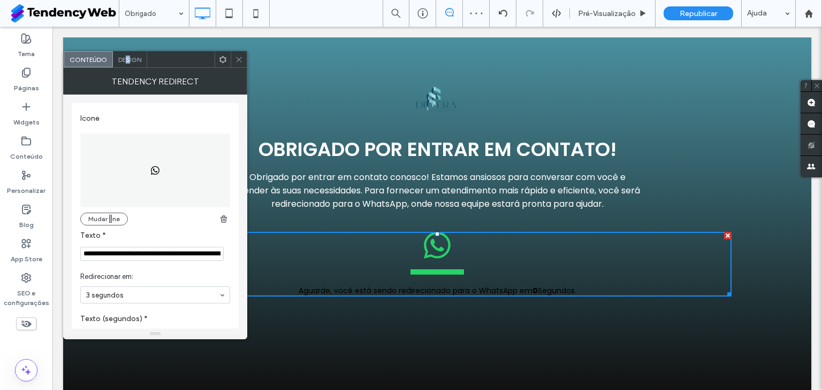
click at [128, 59] on span "Design" at bounding box center [129, 60] width 23 height 8
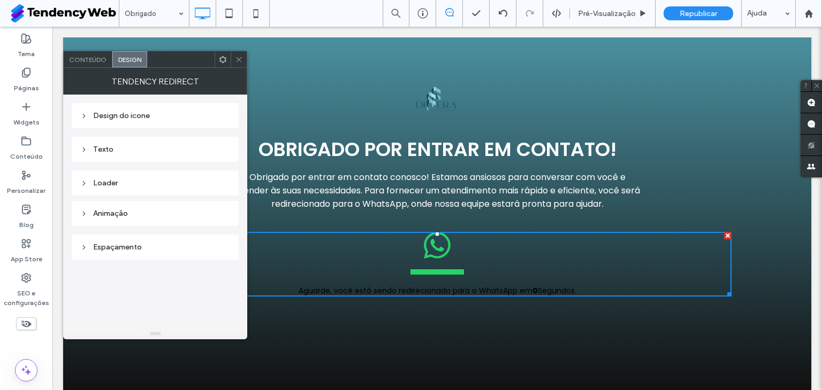
click at [124, 118] on div "Design do icone" at bounding box center [155, 115] width 150 height 9
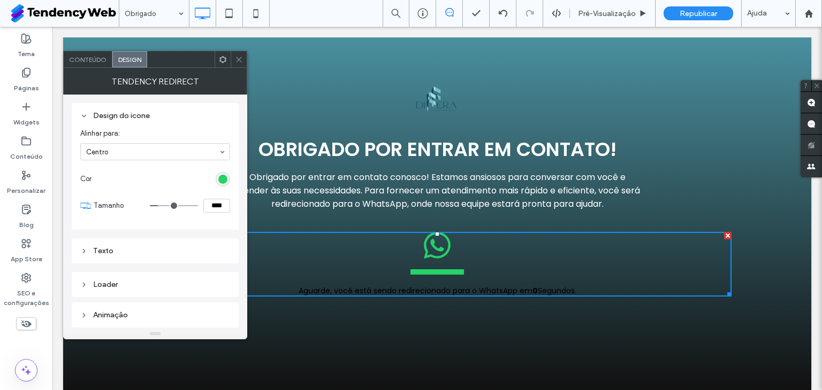
click at [113, 250] on div "Texto" at bounding box center [155, 251] width 150 height 9
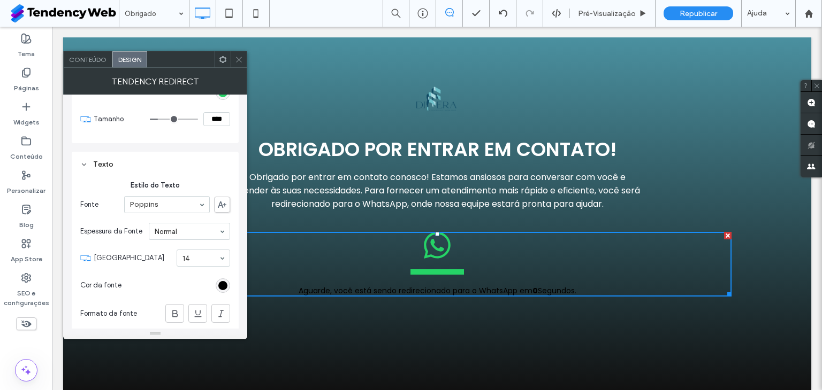
scroll to position [89, 0]
click at [225, 281] on div "rgb(0, 0, 0)" at bounding box center [222, 283] width 9 height 9
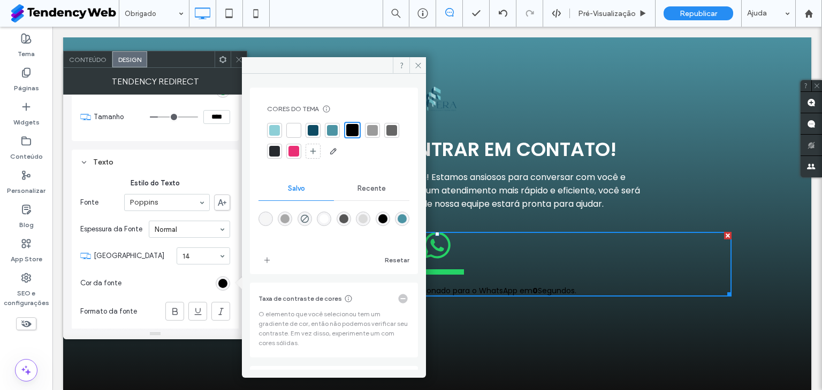
click at [291, 125] on div at bounding box center [293, 130] width 11 height 11
click at [235, 60] on icon at bounding box center [239, 60] width 8 height 8
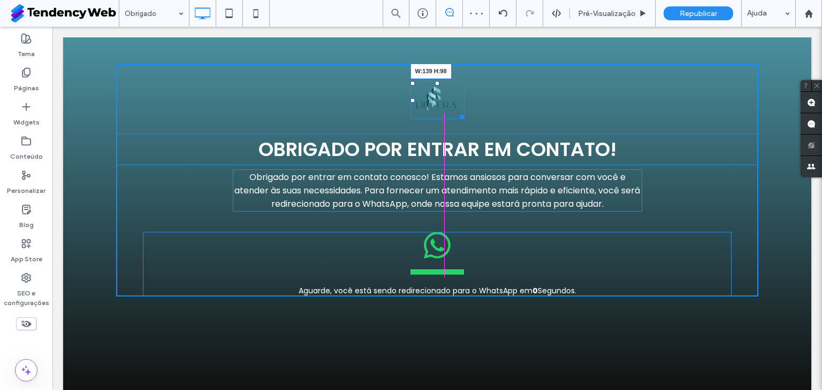
drag, startPoint x: 457, startPoint y: 114, endPoint x: 470, endPoint y: 118, distance: 13.5
click at [464, 118] on div "W:139 H:98" at bounding box center [437, 100] width 54 height 38
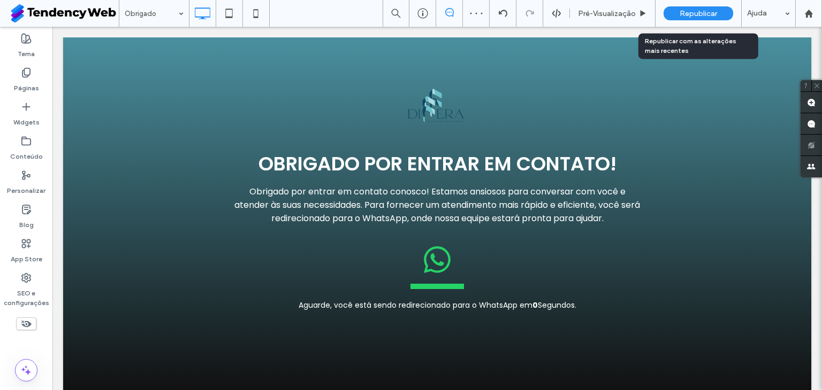
click at [697, 13] on span "Republicar" at bounding box center [697, 13] width 37 height 9
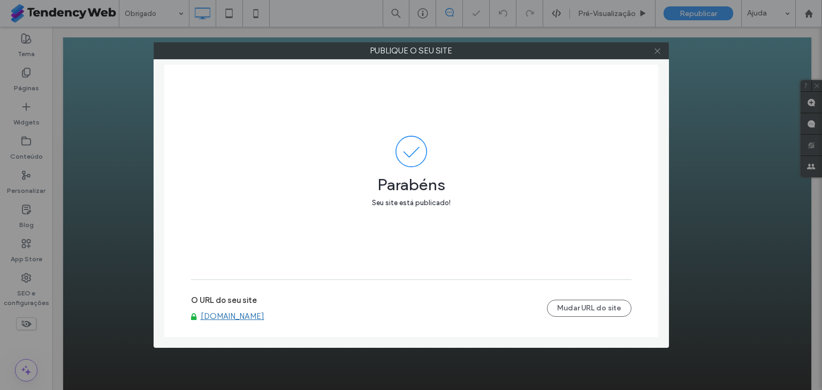
click at [660, 53] on icon at bounding box center [657, 51] width 8 height 8
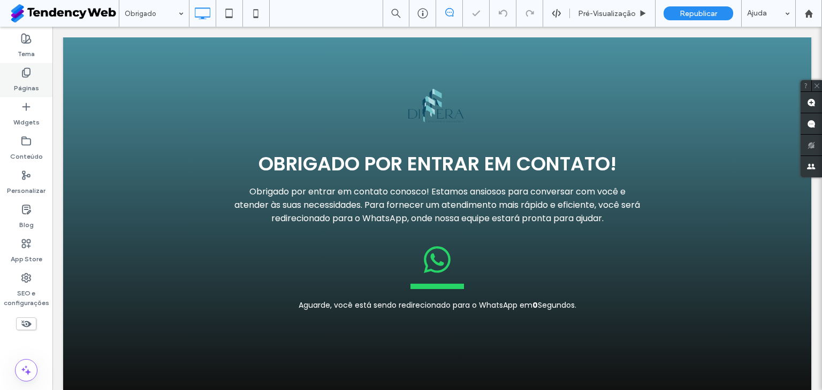
click at [28, 82] on label "Páginas" at bounding box center [26, 85] width 25 height 15
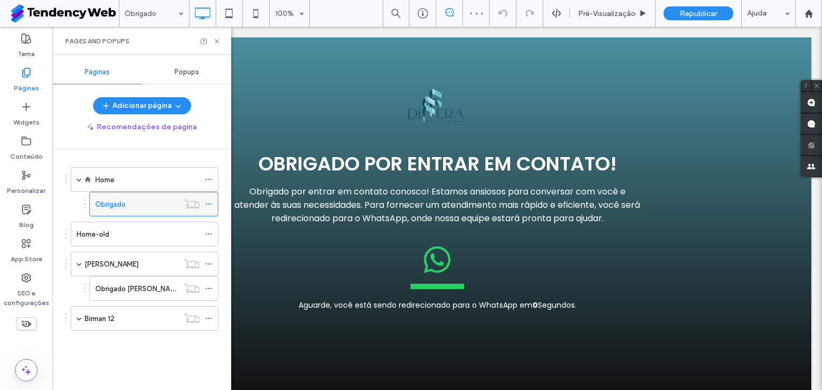
click at [210, 204] on use at bounding box center [208, 205] width 6 height 2
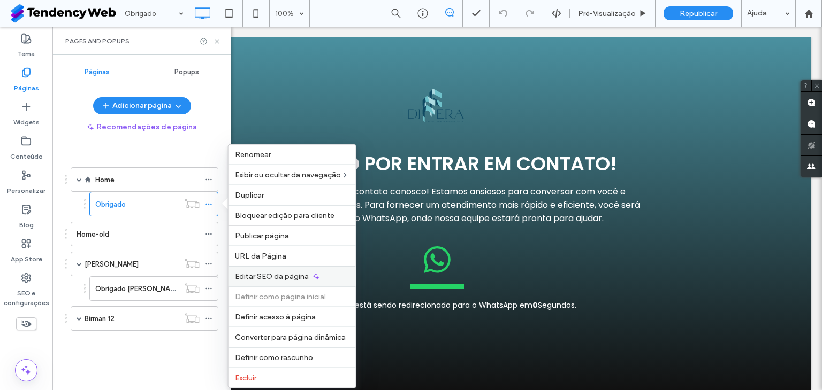
click at [298, 276] on span "Editar SEO da página" at bounding box center [272, 276] width 74 height 9
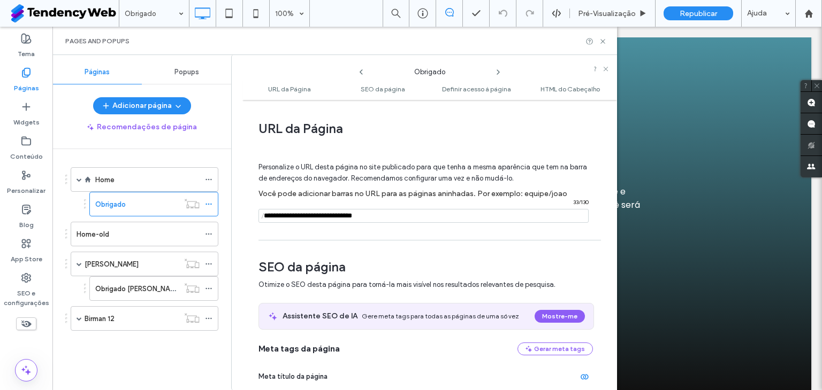
click at [287, 216] on input "notEmpty" at bounding box center [423, 216] width 330 height 14
click at [339, 217] on input "notEmpty" at bounding box center [423, 216] width 330 height 14
drag, startPoint x: 345, startPoint y: 217, endPoint x: 484, endPoint y: 216, distance: 138.5
click at [484, 216] on input "notEmpty" at bounding box center [423, 216] width 330 height 14
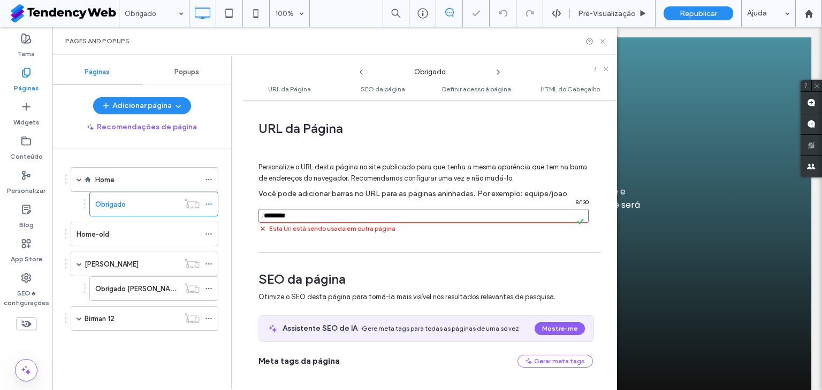
click at [301, 210] on input "notEmpty" at bounding box center [423, 216] width 330 height 14
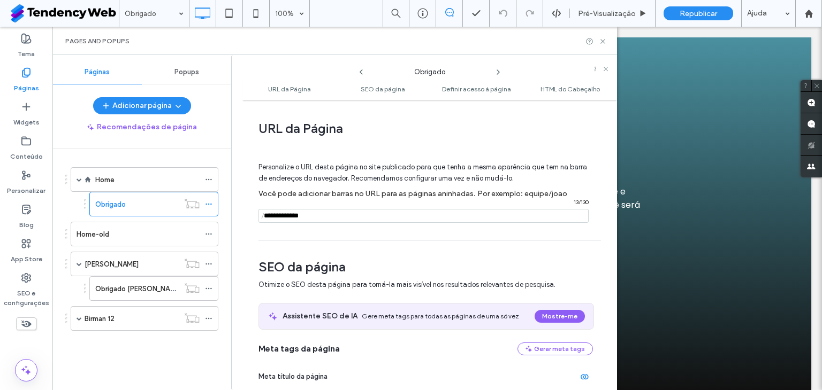
type input "**********"
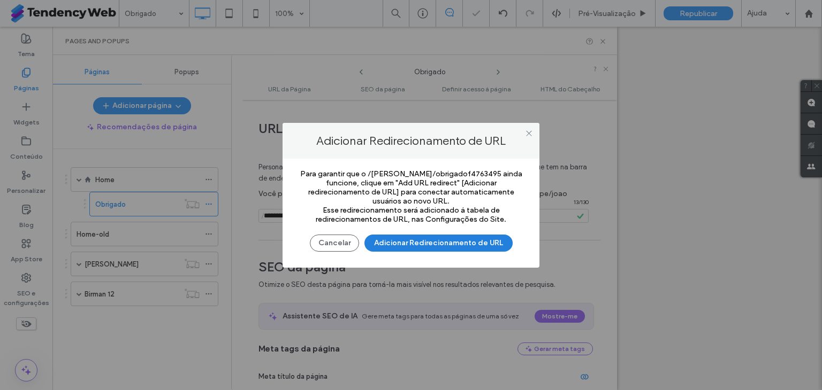
click at [412, 246] on button "Adicionar Redirecionamento de URL" at bounding box center [438, 243] width 148 height 17
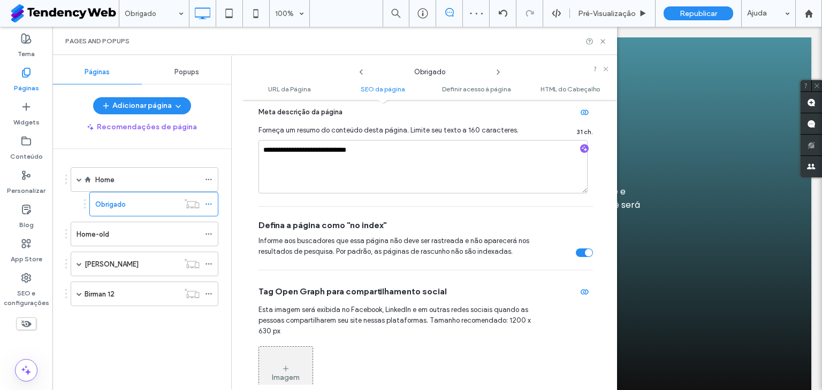
scroll to position [356, 0]
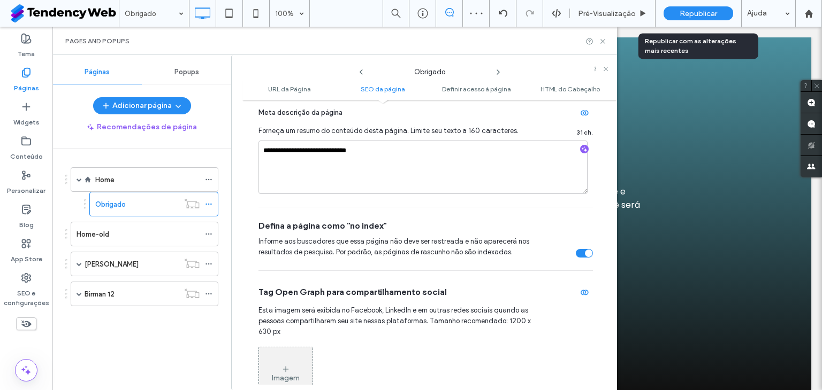
click at [710, 15] on span "Republicar" at bounding box center [697, 13] width 37 height 9
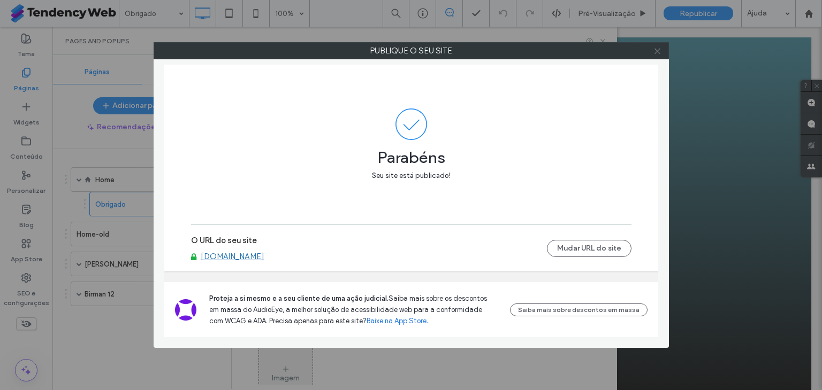
click at [657, 52] on icon at bounding box center [657, 51] width 8 height 8
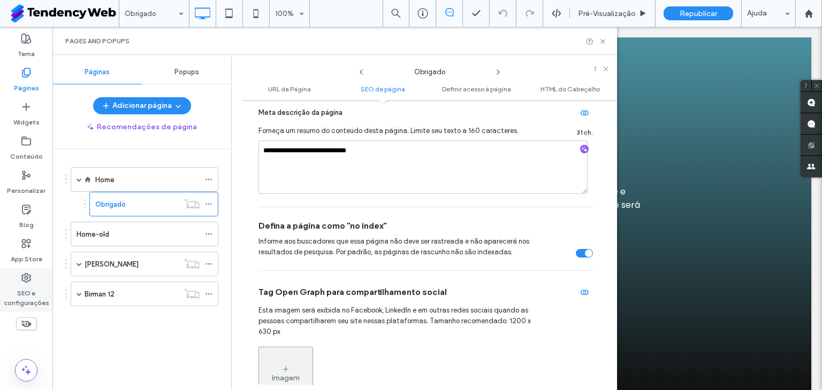
click at [26, 274] on use at bounding box center [26, 278] width 9 height 9
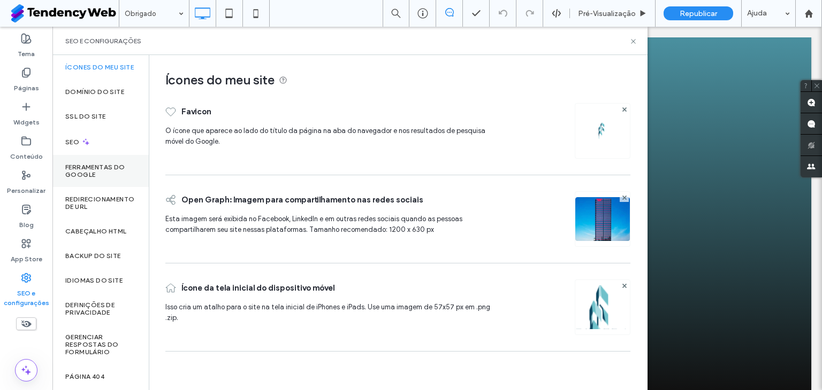
click at [107, 175] on label "Ferramentas do Google" at bounding box center [100, 171] width 71 height 15
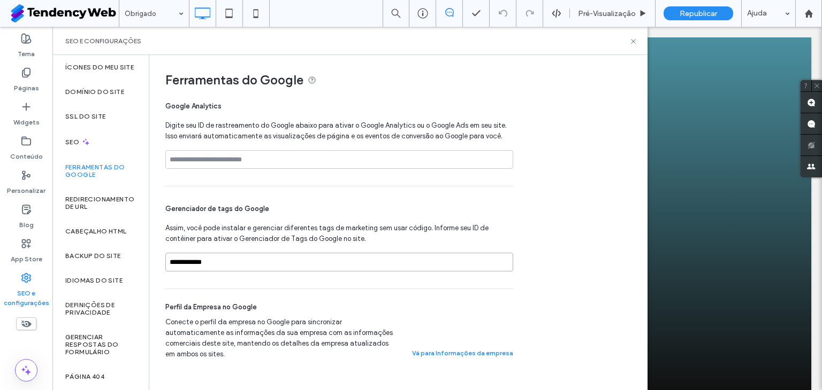
click at [217, 265] on input "**********" at bounding box center [339, 262] width 348 height 19
click at [214, 160] on input at bounding box center [339, 159] width 348 height 19
paste input "**********"
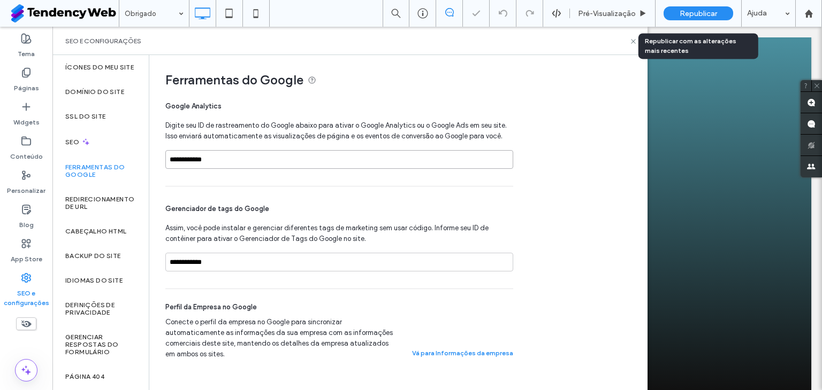
type input "**********"
click at [693, 9] on span "Republicar" at bounding box center [697, 13] width 37 height 9
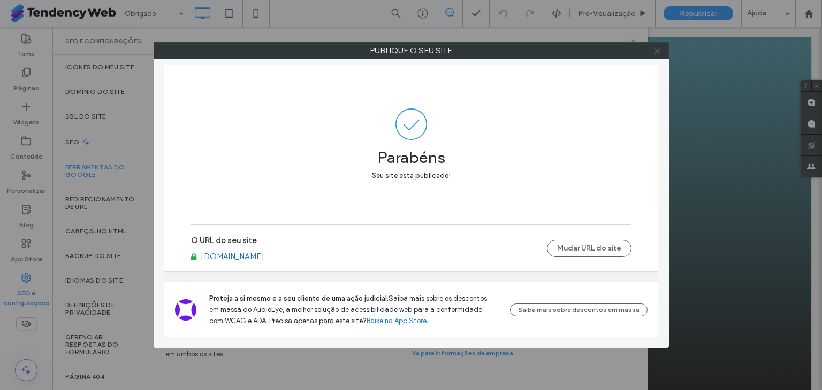
click at [655, 48] on use at bounding box center [656, 50] width 5 height 5
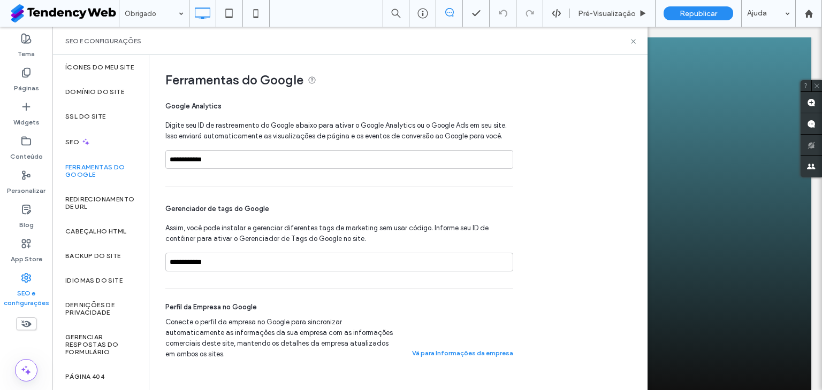
click at [637, 39] on div "SEO e configurações" at bounding box center [349, 41] width 595 height 28
drag, startPoint x: 629, startPoint y: 39, endPoint x: 525, endPoint y: 3, distance: 109.9
click at [629, 39] on icon at bounding box center [633, 41] width 8 height 8
